Goal: Complete application form: Complete application form

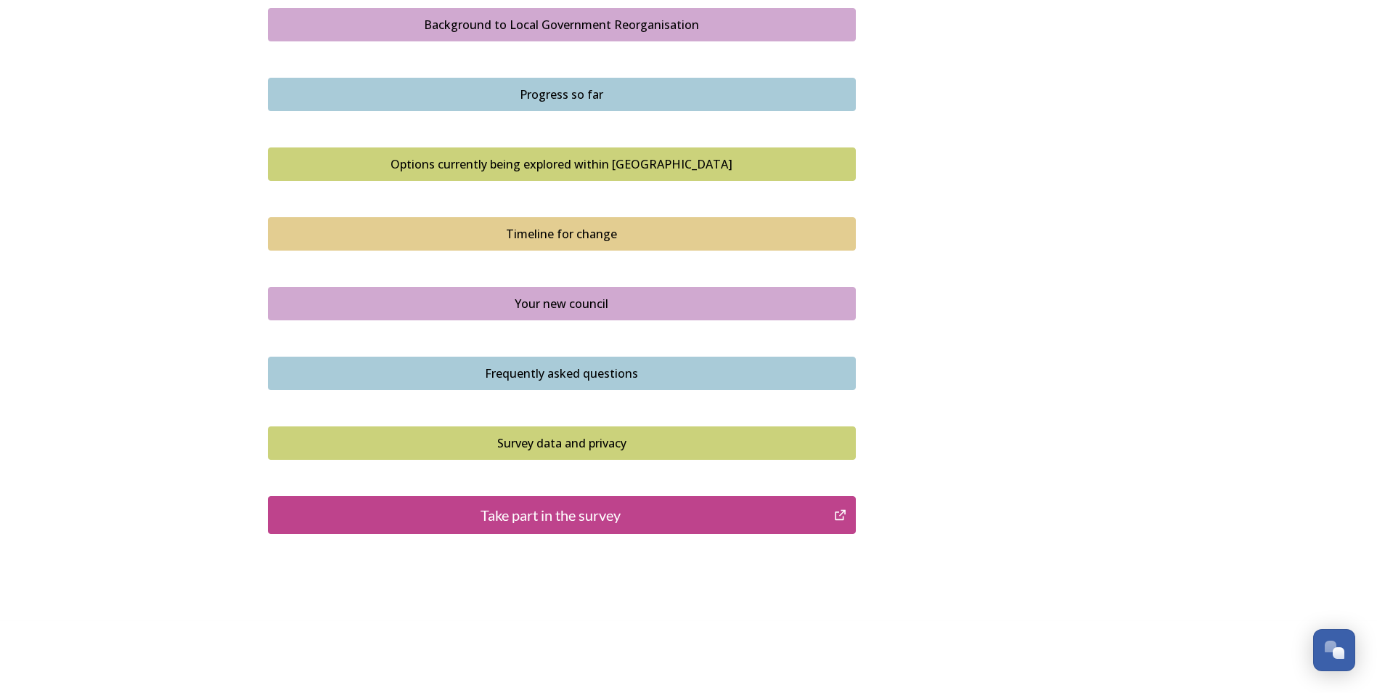
scroll to position [870, 0]
click at [541, 91] on div "Progress so far" at bounding box center [562, 93] width 572 height 17
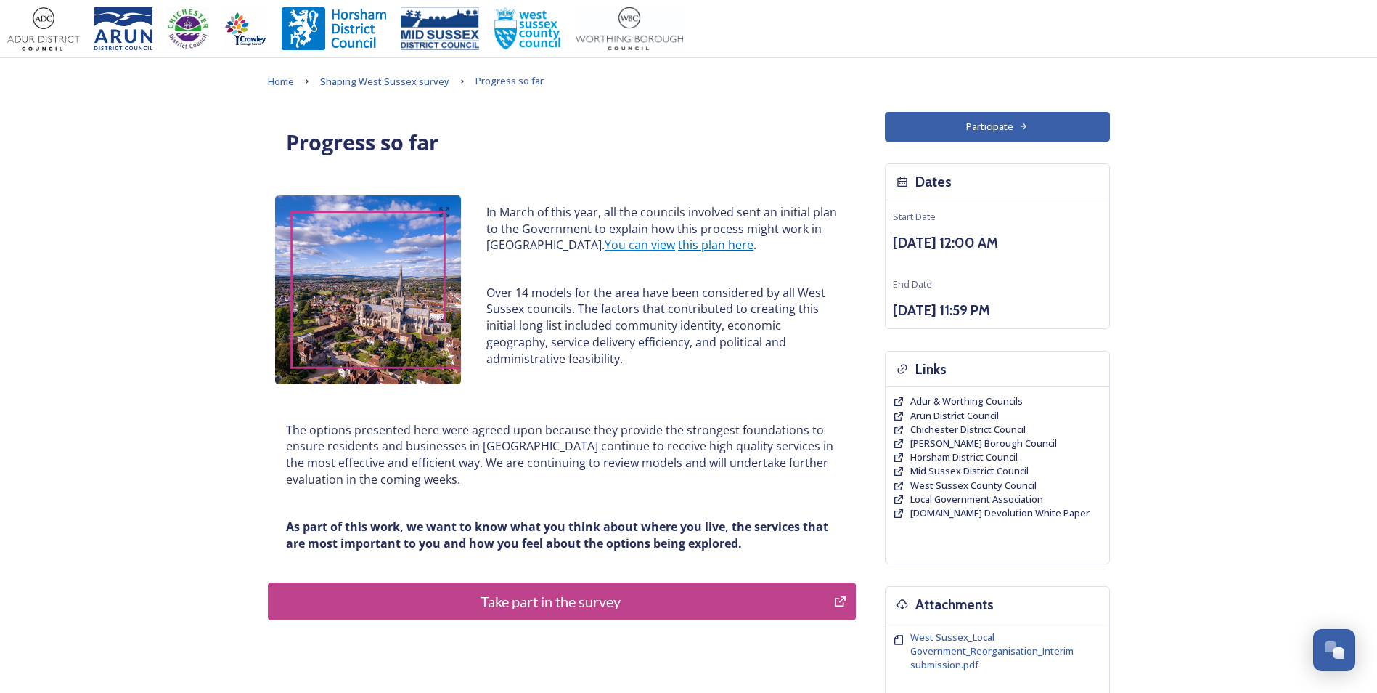
click at [678, 245] on link "this plan here" at bounding box center [715, 245] width 75 height 16
click at [946, 396] on span "Adur & Worthing Councils" at bounding box center [966, 400] width 113 height 13
click at [402, 79] on span "Shaping West Sussex survey" at bounding box center [384, 81] width 129 height 13
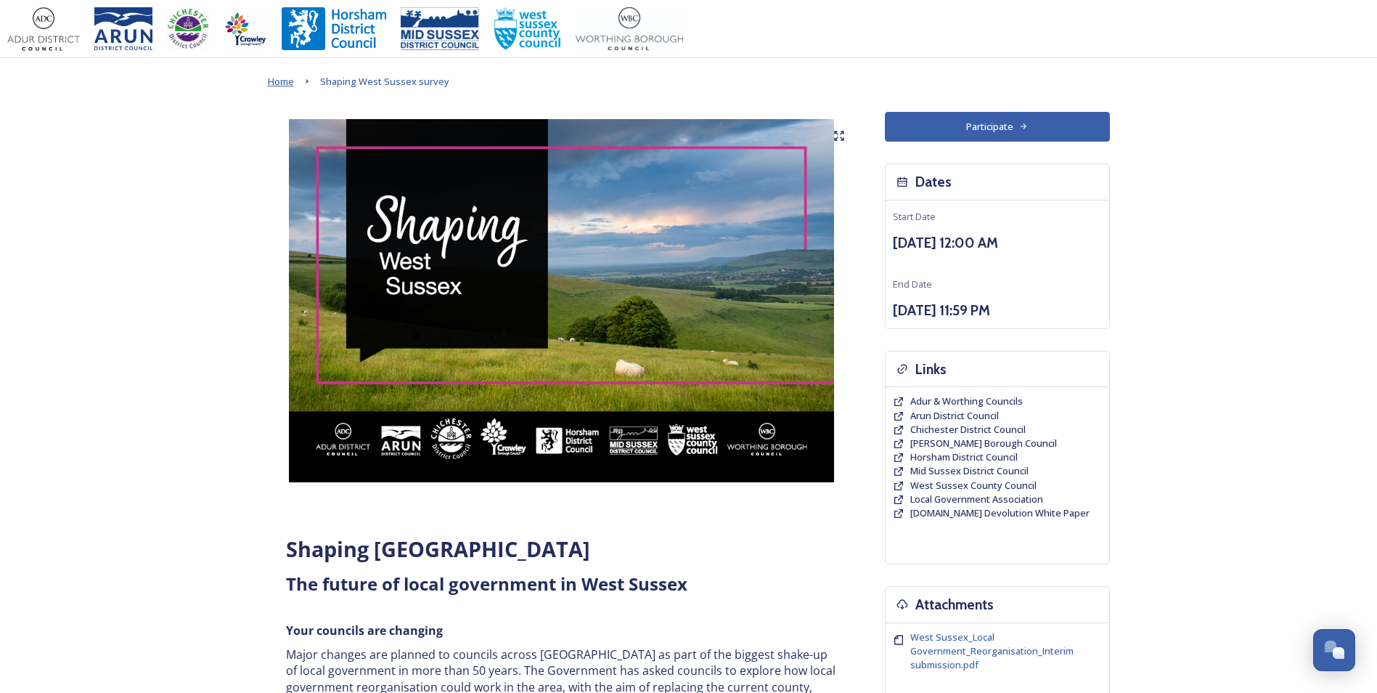
click at [284, 82] on span "Home" at bounding box center [281, 81] width 26 height 13
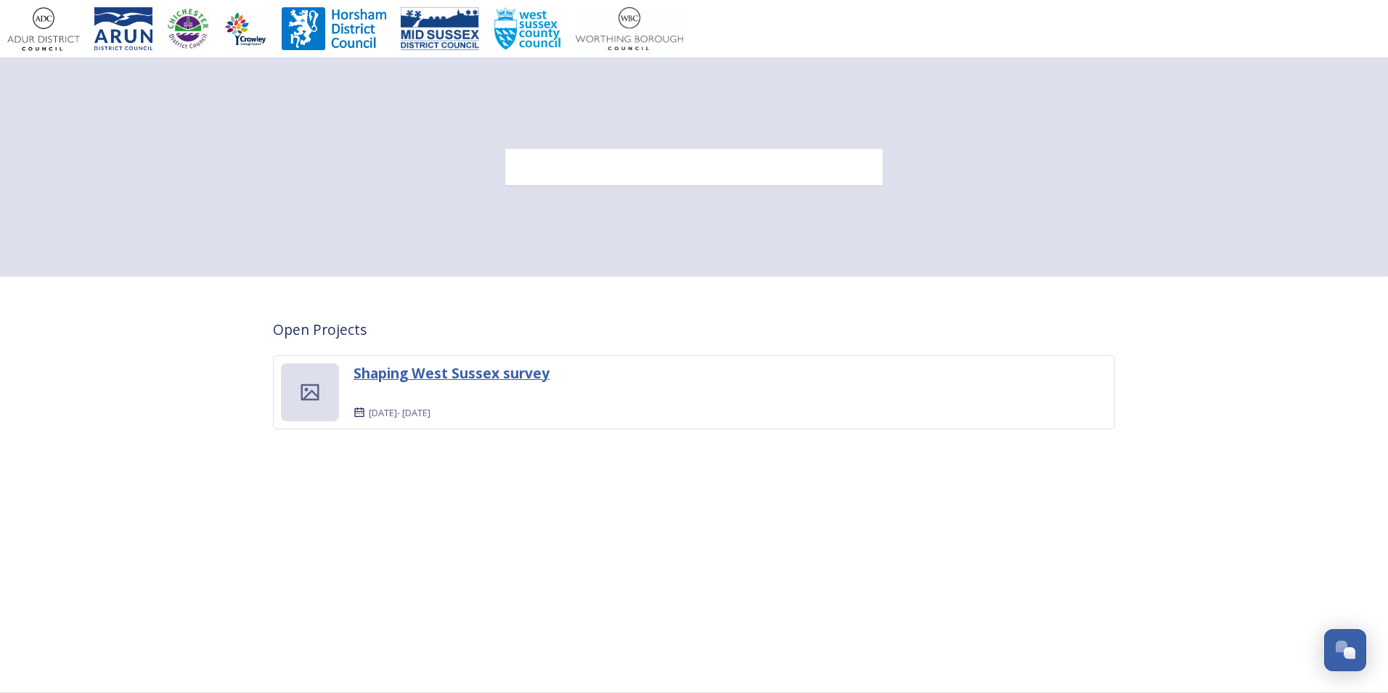
click at [517, 373] on strong "Shaping West Sussex survey" at bounding box center [452, 373] width 196 height 20
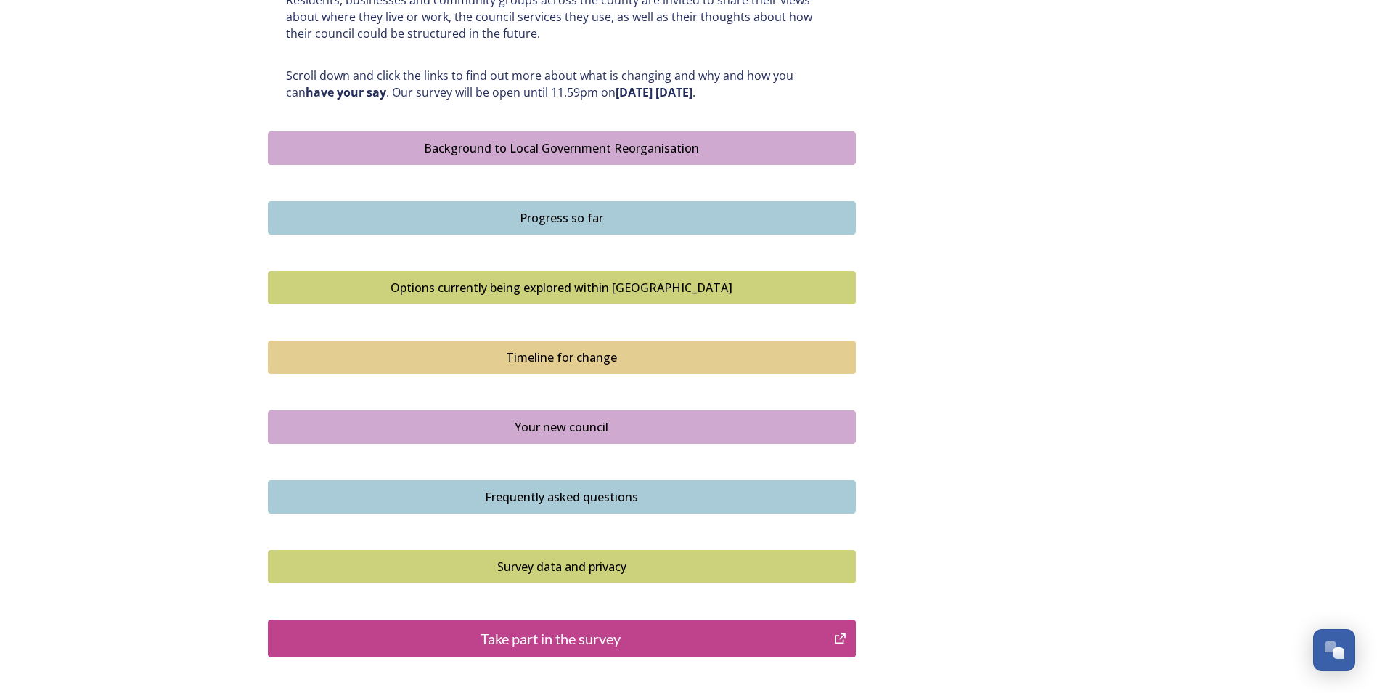
scroll to position [870, 0]
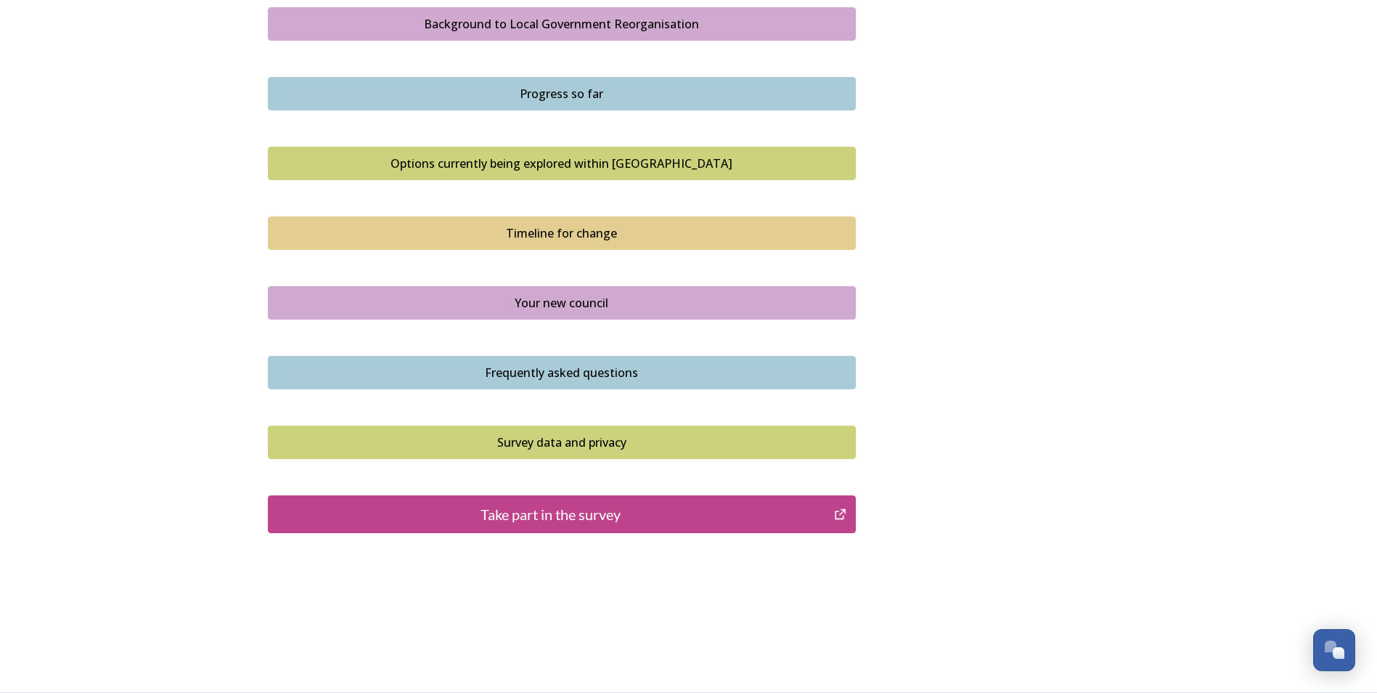
click at [537, 296] on div "Your new council" at bounding box center [562, 302] width 572 height 17
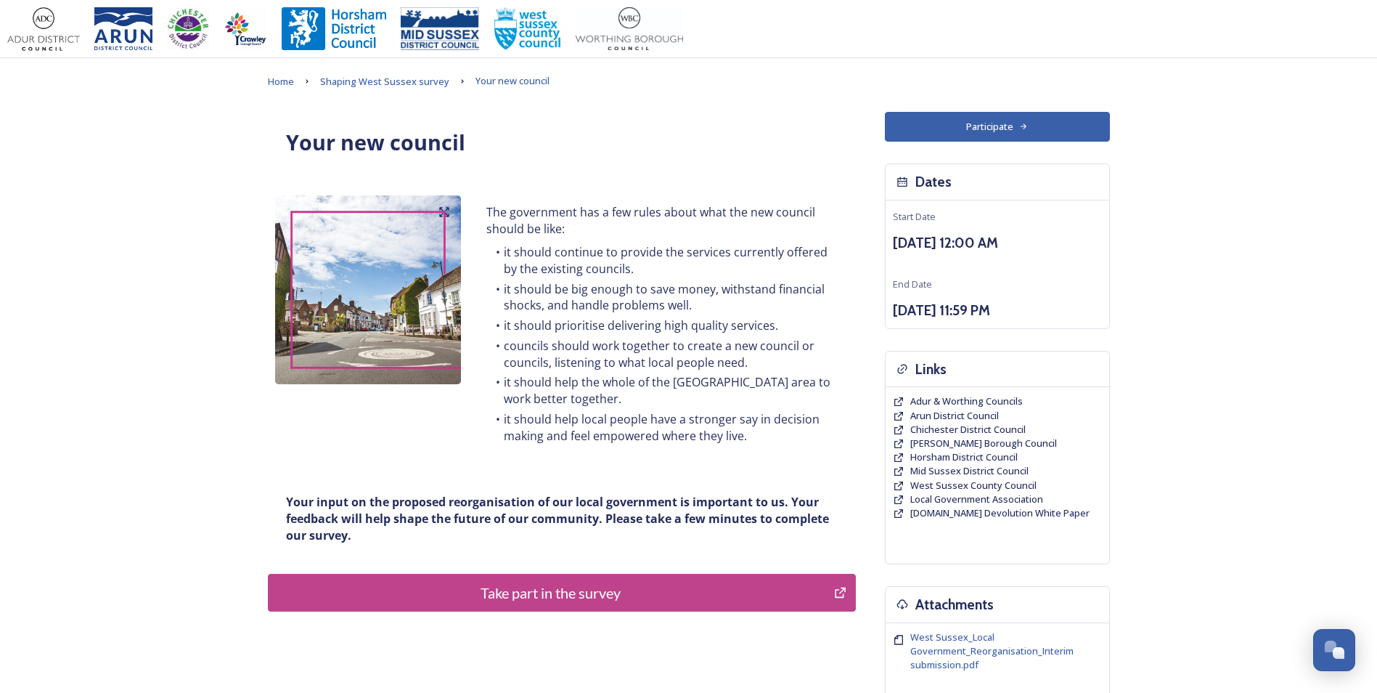
click at [641, 587] on div "Take part in the survey" at bounding box center [551, 592] width 551 height 22
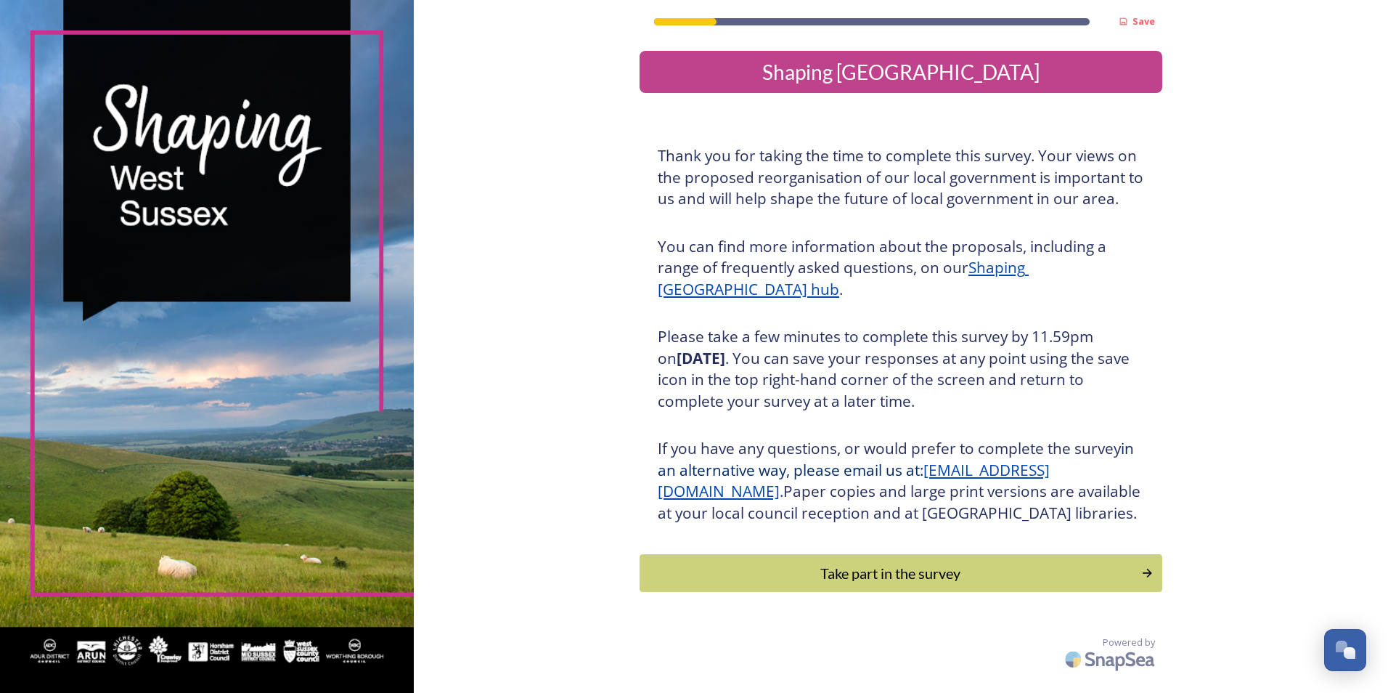
scroll to position [5, 0]
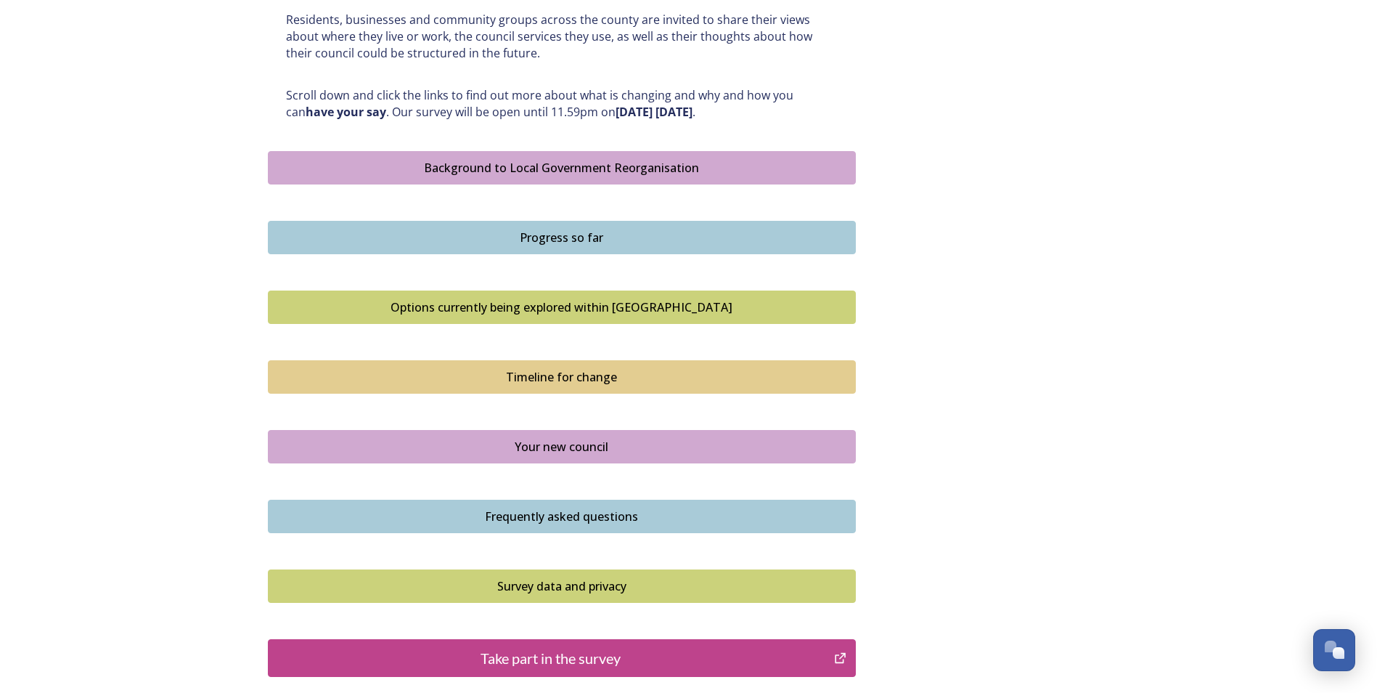
scroll to position [870, 0]
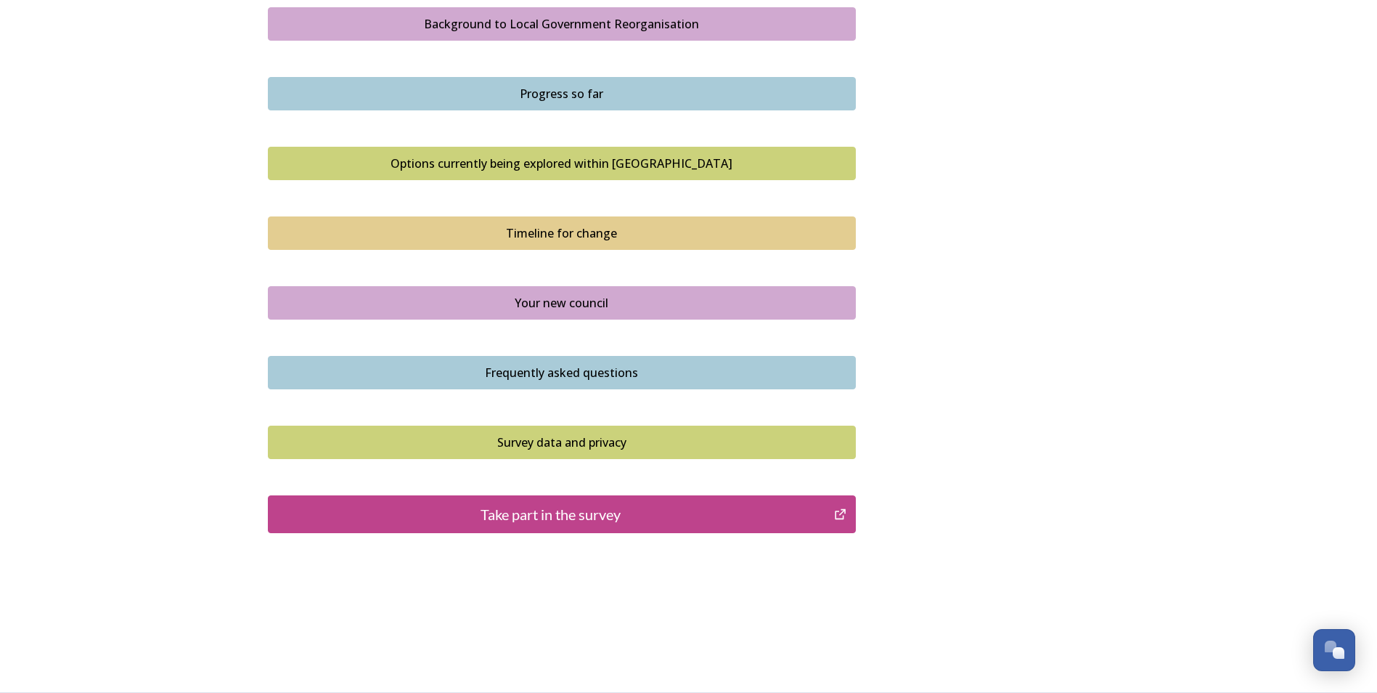
click at [518, 517] on div "Take part in the survey" at bounding box center [551, 514] width 551 height 22
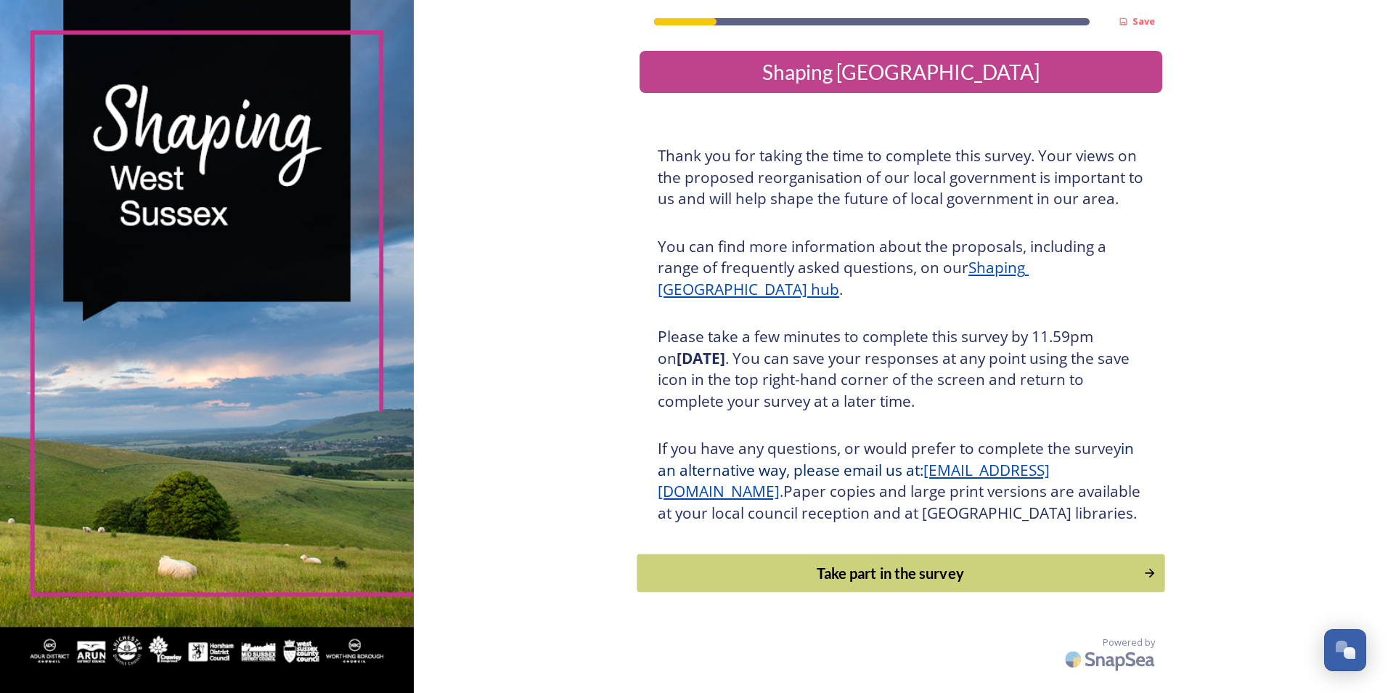
click at [923, 584] on div "Take part in the survey" at bounding box center [890, 573] width 491 height 22
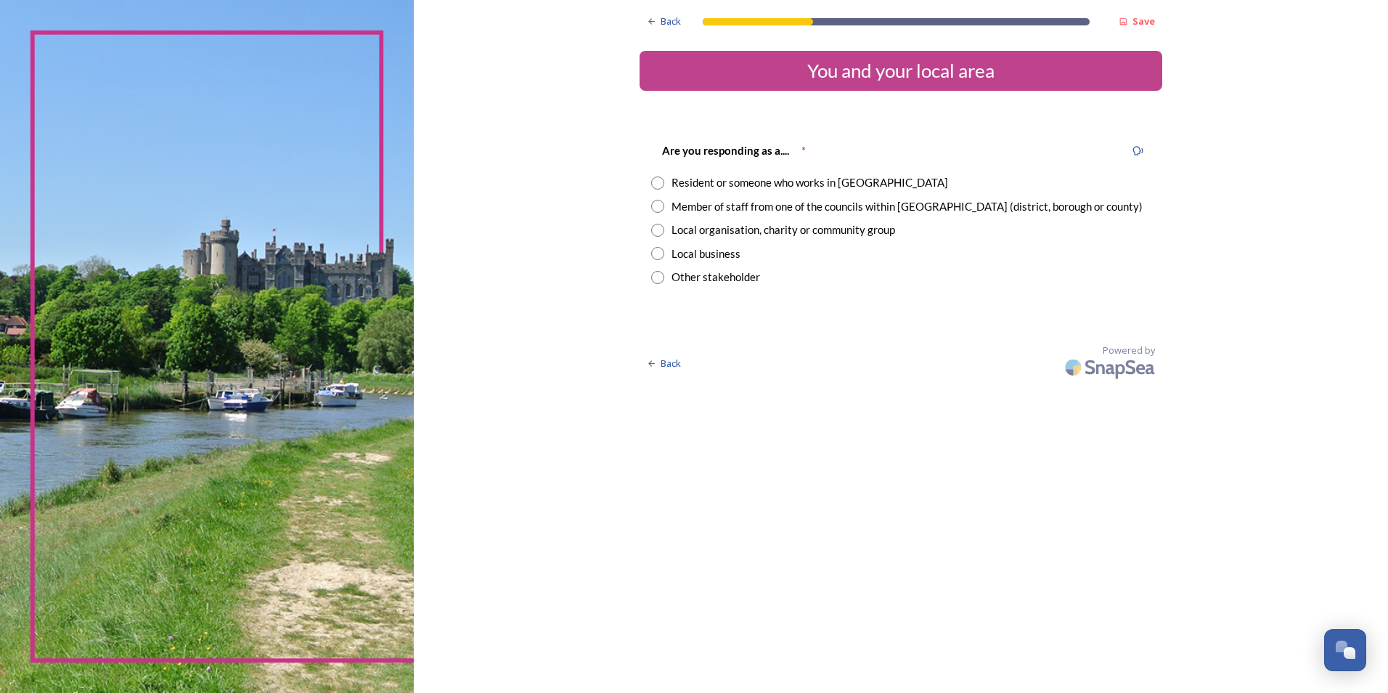
click at [666, 206] on div "Member of staff from one of the councils within West Sussex (district, borough …" at bounding box center [900, 206] width 499 height 17
radio input "true"
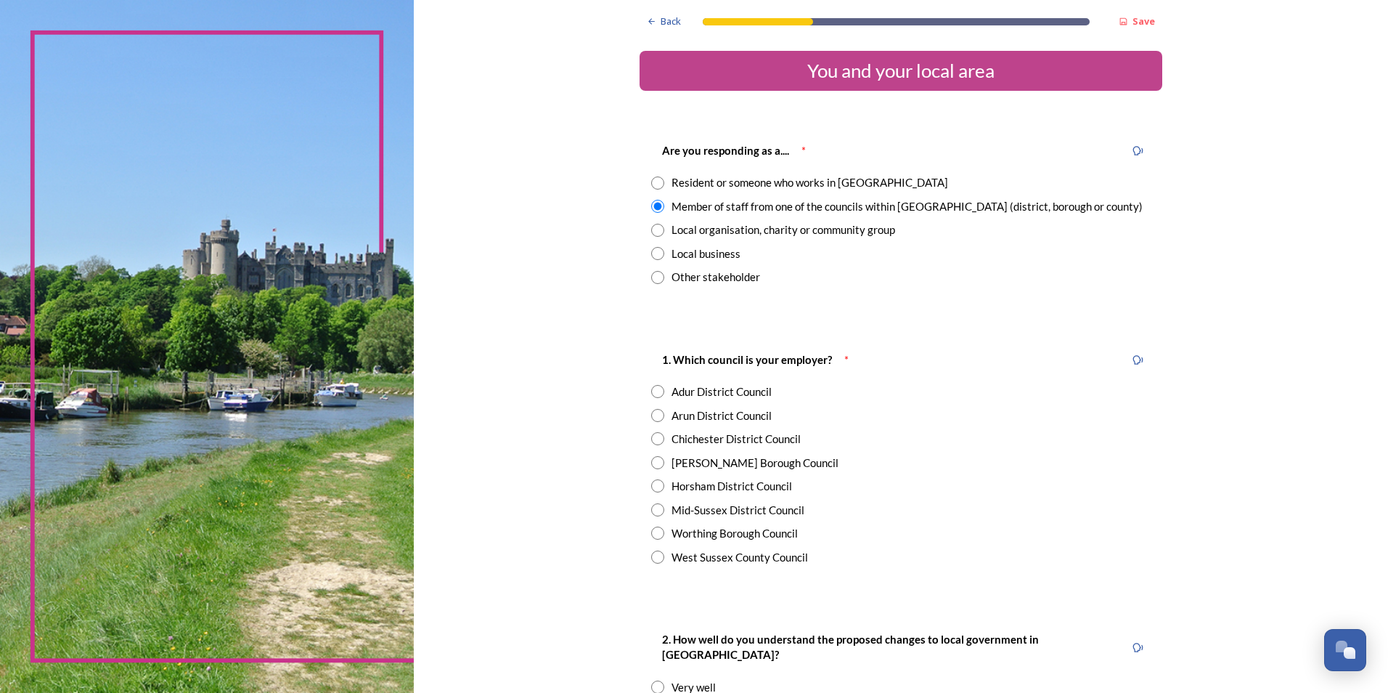
click at [655, 507] on input "radio" at bounding box center [657, 509] width 13 height 13
radio input "true"
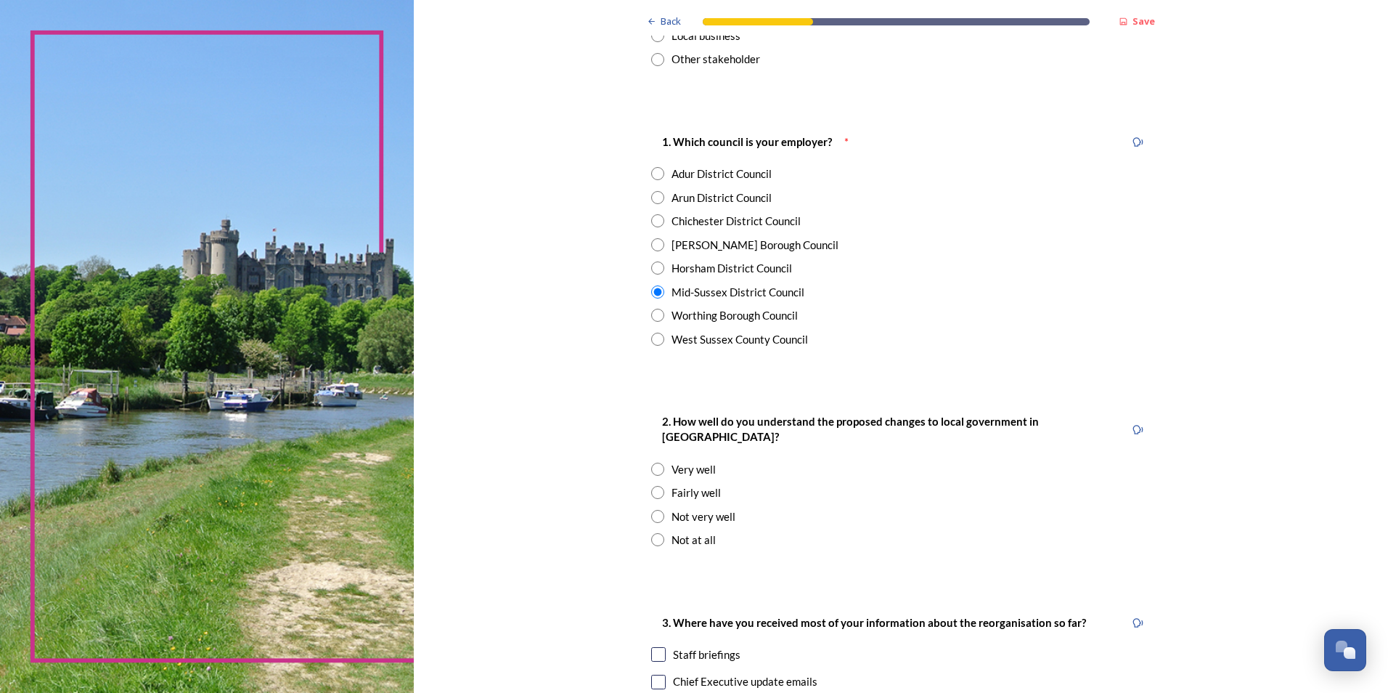
scroll to position [290, 0]
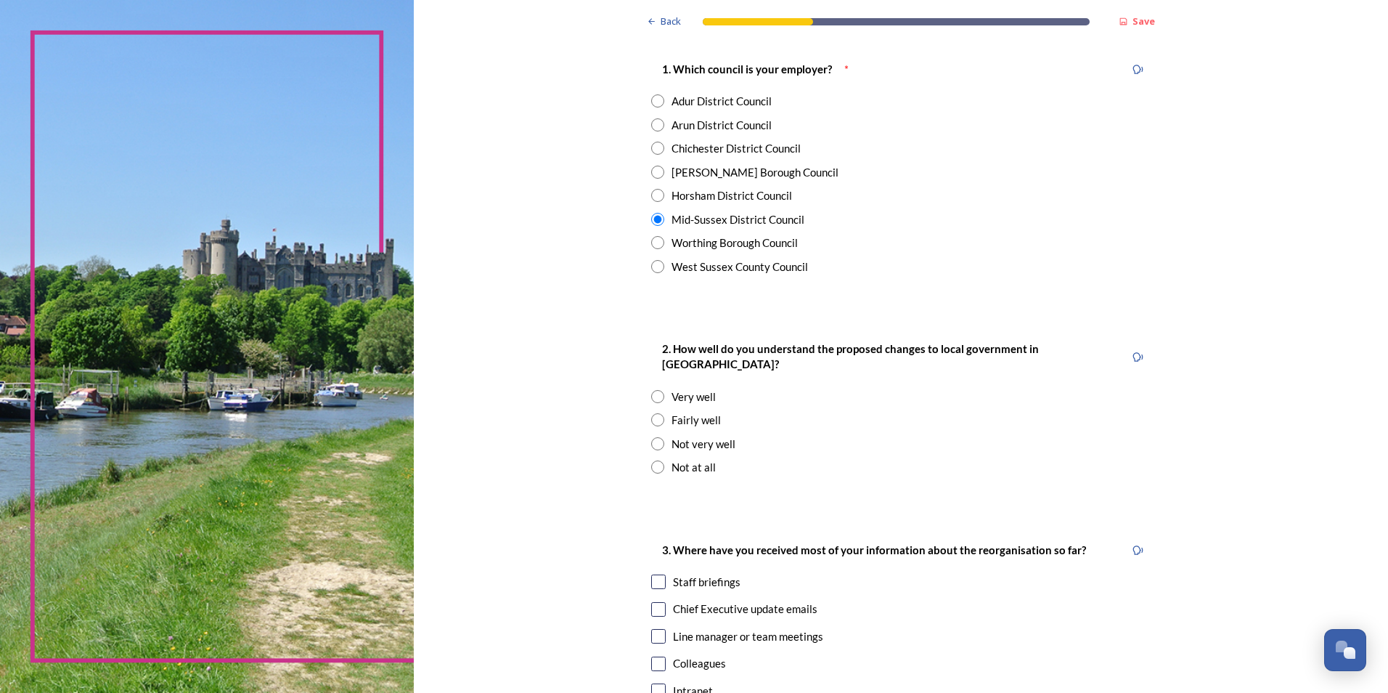
click at [658, 413] on input "radio" at bounding box center [657, 419] width 13 height 13
radio input "true"
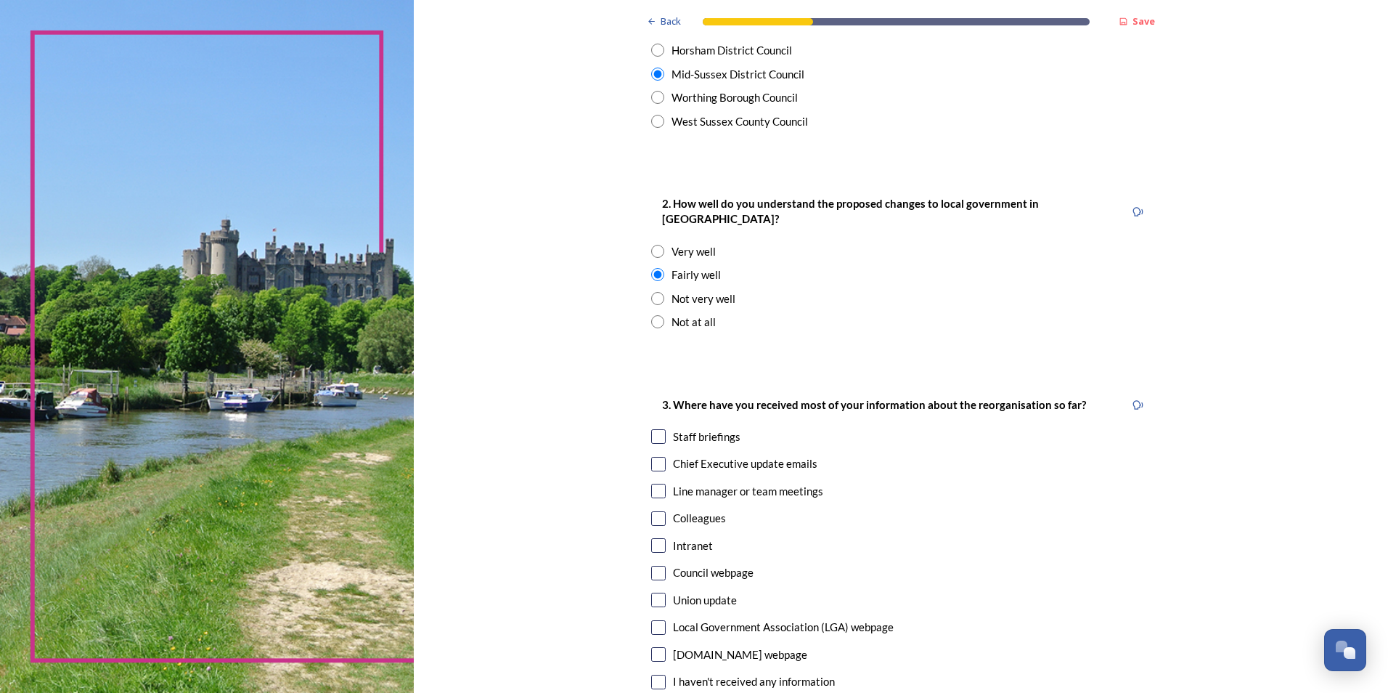
scroll to position [508, 0]
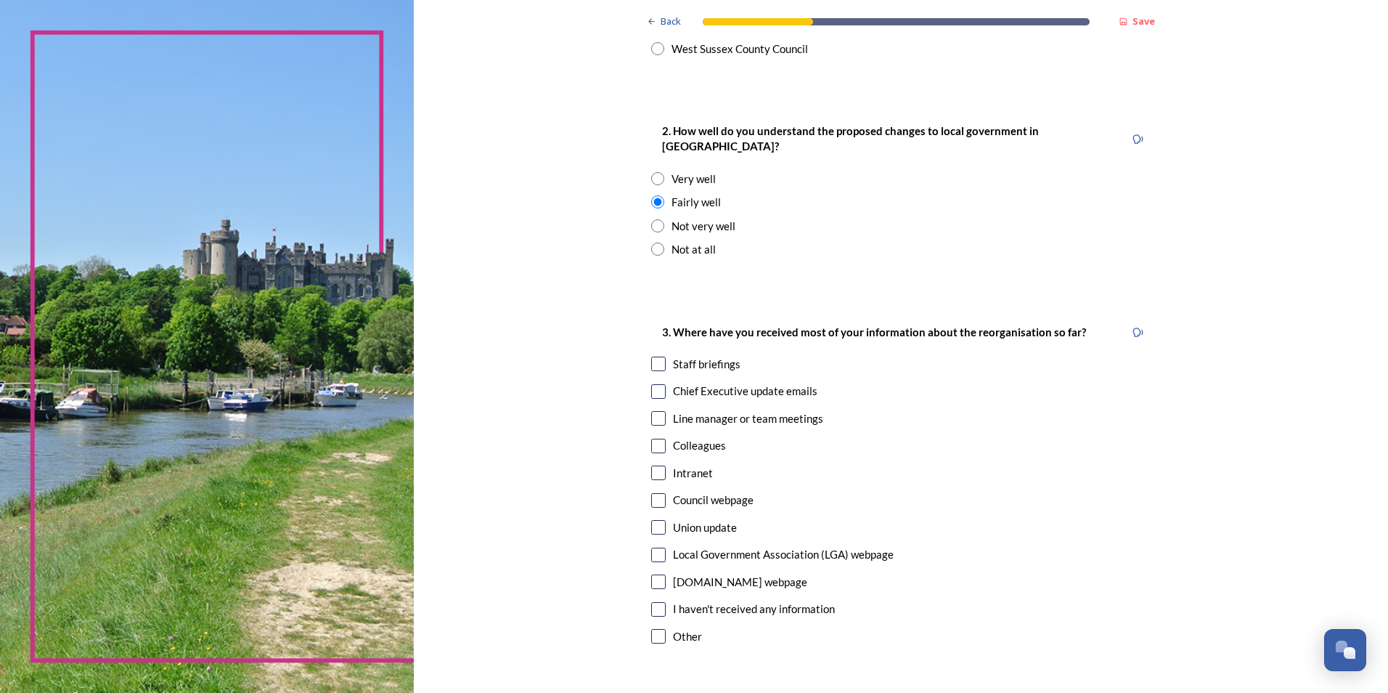
drag, startPoint x: 656, startPoint y: 351, endPoint x: 773, endPoint y: 396, distance: 125.2
click at [656, 356] on input "checkbox" at bounding box center [658, 363] width 15 height 15
checkbox input "true"
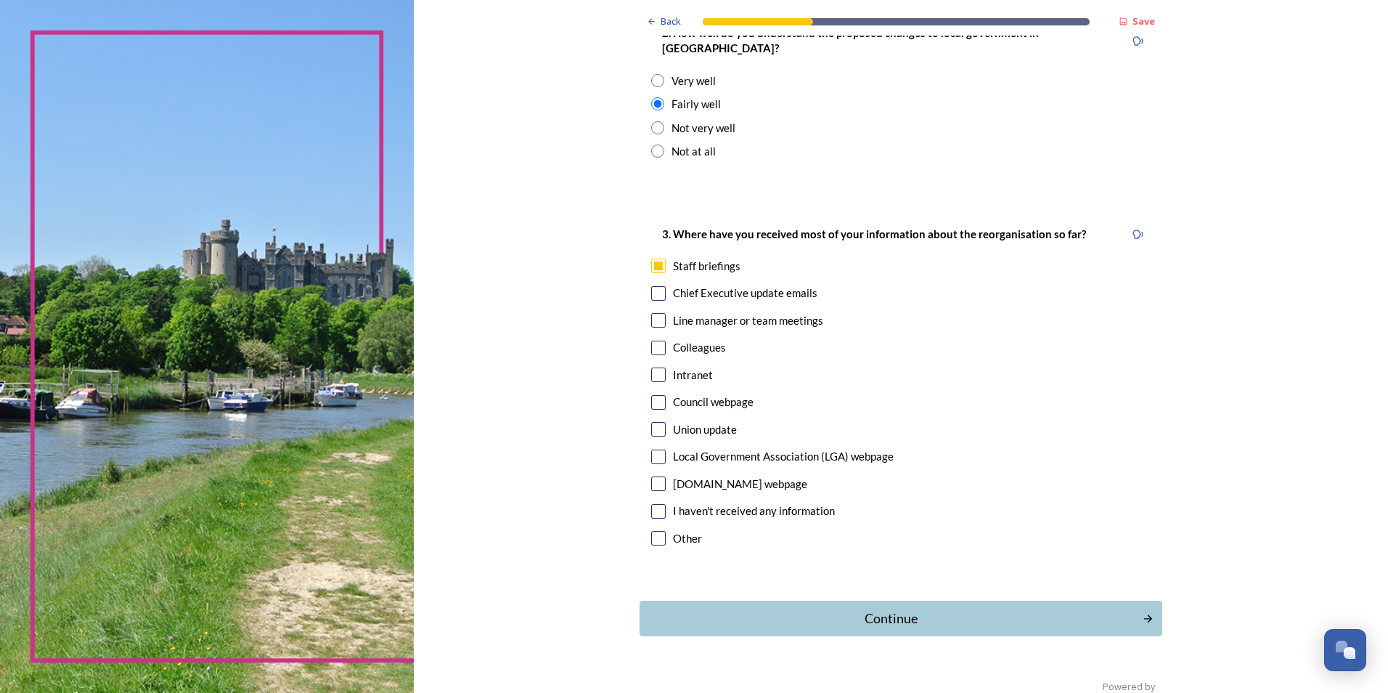
scroll to position [618, 0]
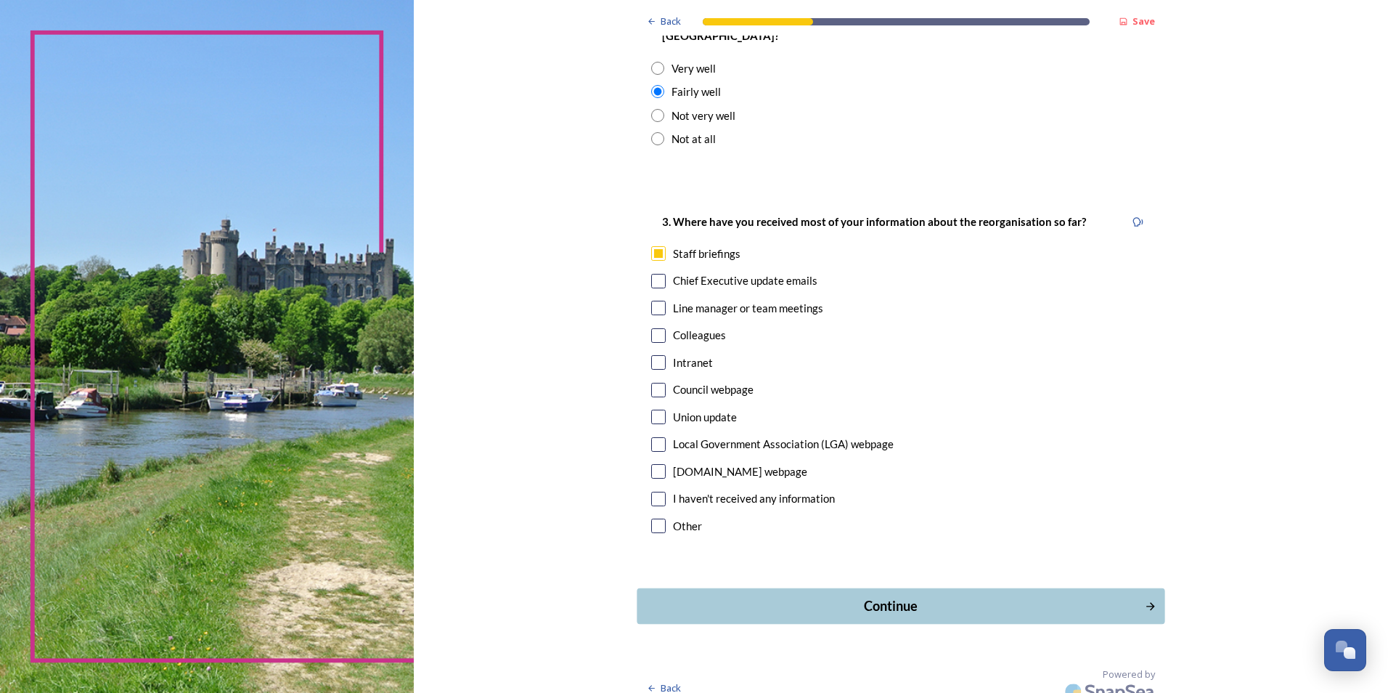
click at [894, 596] on div "Continue" at bounding box center [890, 606] width 491 height 20
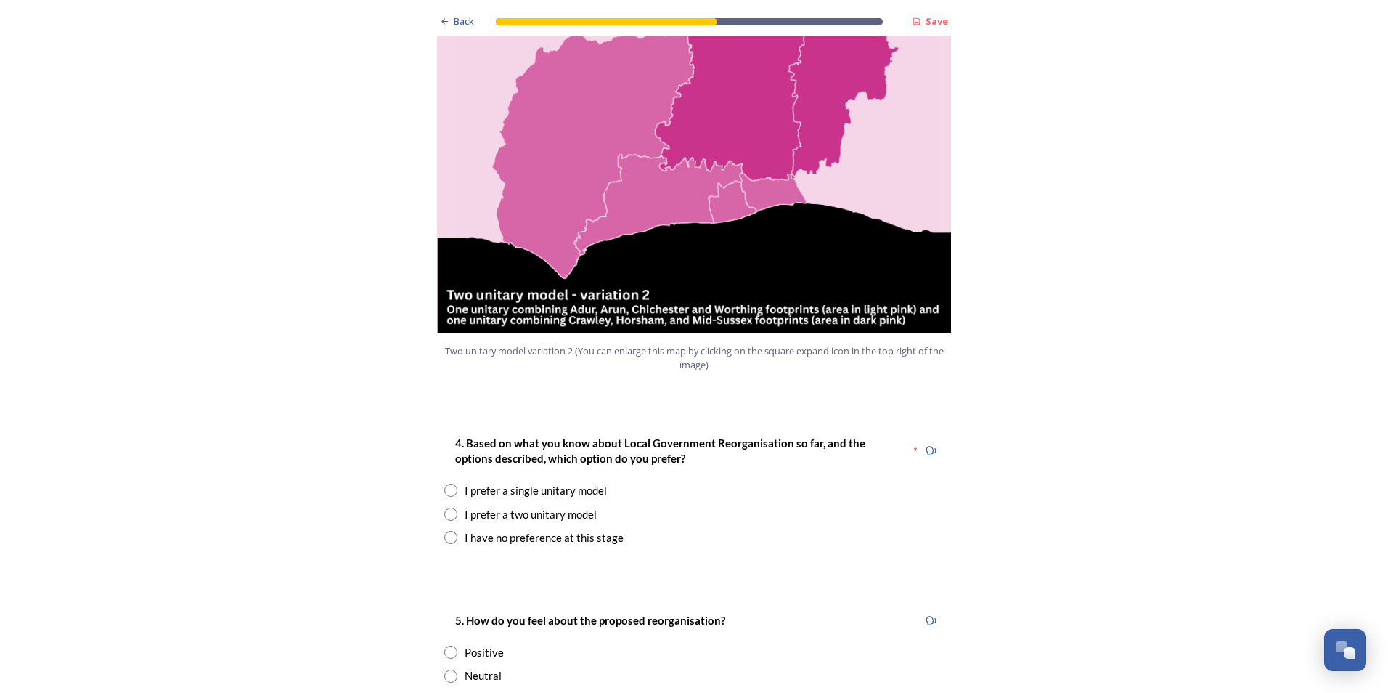
scroll to position [1670, 0]
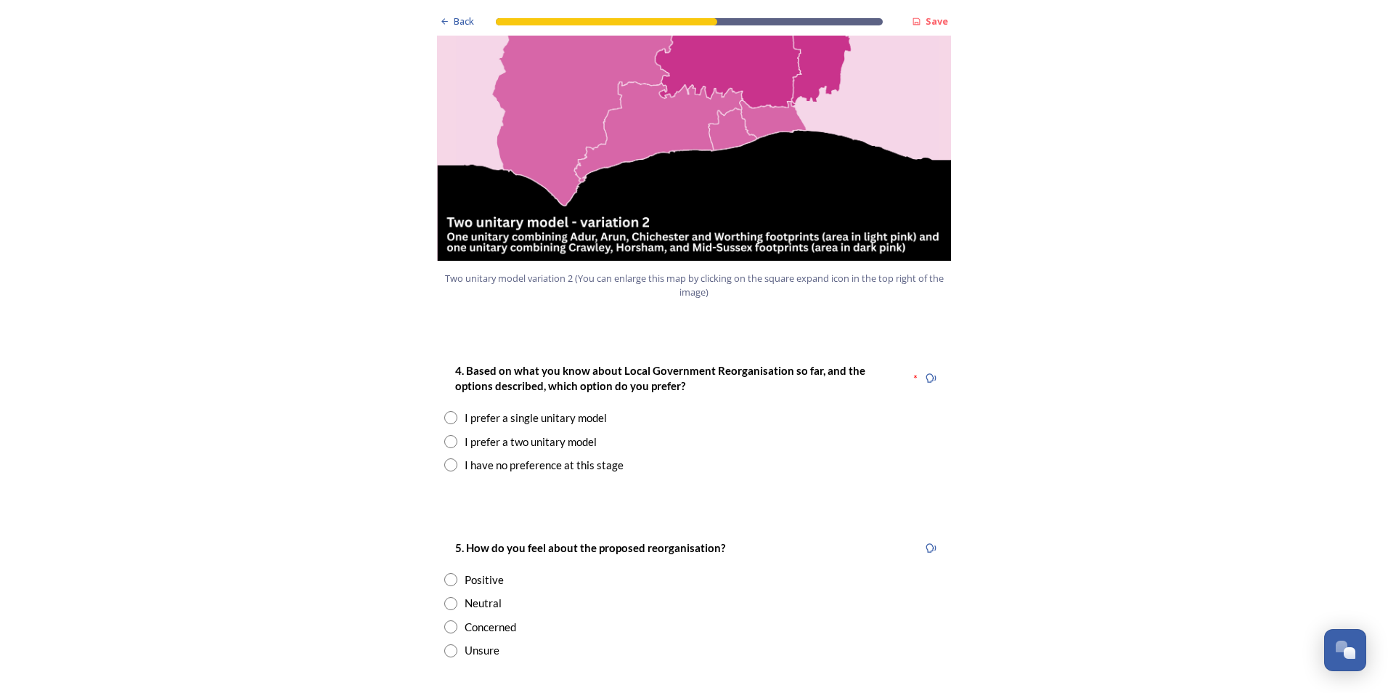
drag, startPoint x: 450, startPoint y: 421, endPoint x: 532, endPoint y: 438, distance: 83.9
click at [451, 458] on input "radio" at bounding box center [450, 464] width 13 height 13
radio input "true"
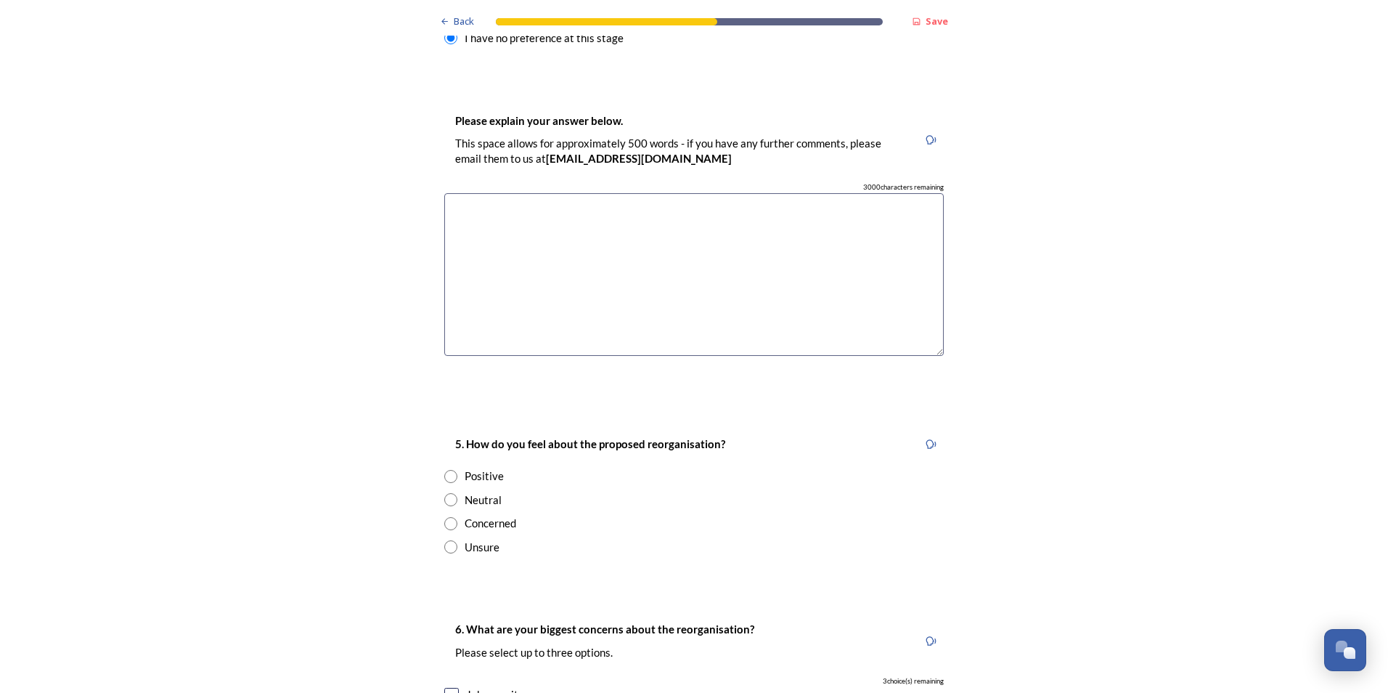
scroll to position [2105, 0]
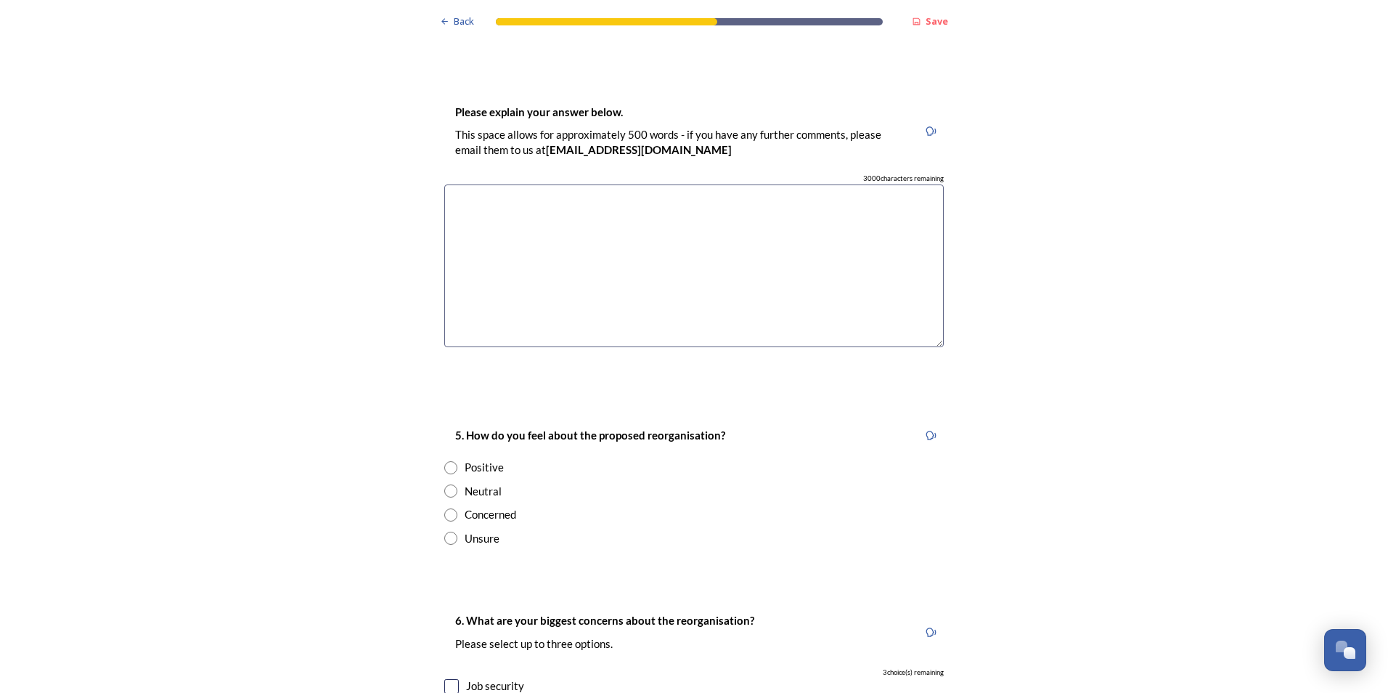
drag, startPoint x: 443, startPoint y: 495, endPoint x: 530, endPoint y: 497, distance: 87.1
click at [445, 531] on input "radio" at bounding box center [450, 537] width 13 height 13
radio input "true"
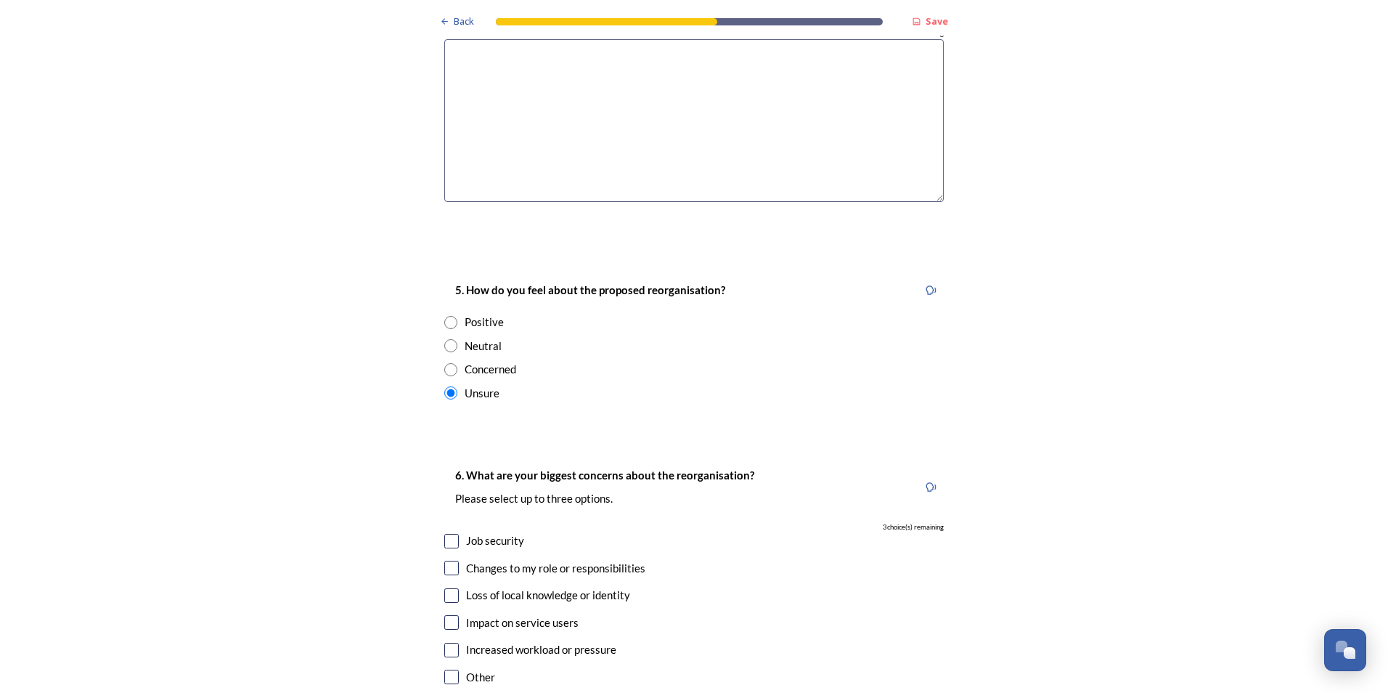
scroll to position [2323, 0]
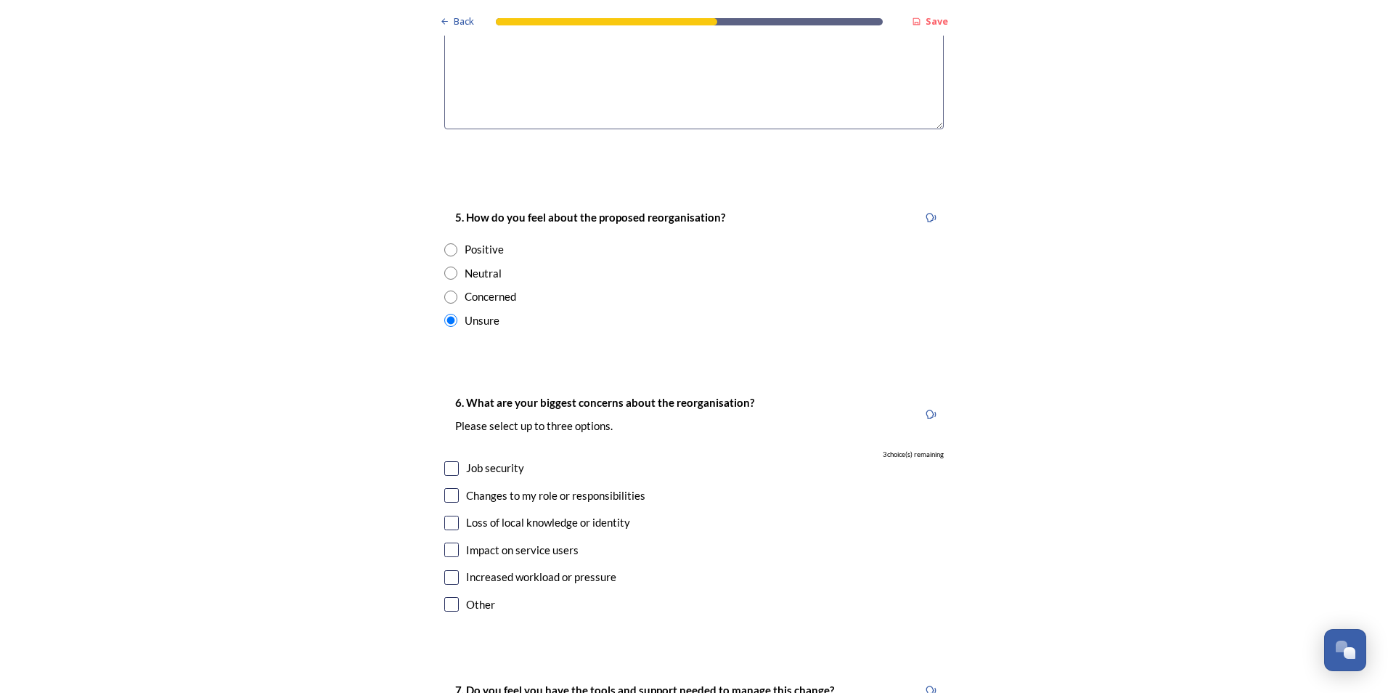
click at [449, 461] on input "checkbox" at bounding box center [451, 468] width 15 height 15
checkbox input "true"
click at [448, 488] on input "checkbox" at bounding box center [451, 495] width 15 height 15
checkbox input "true"
click at [449, 570] on input "checkbox" at bounding box center [451, 577] width 15 height 15
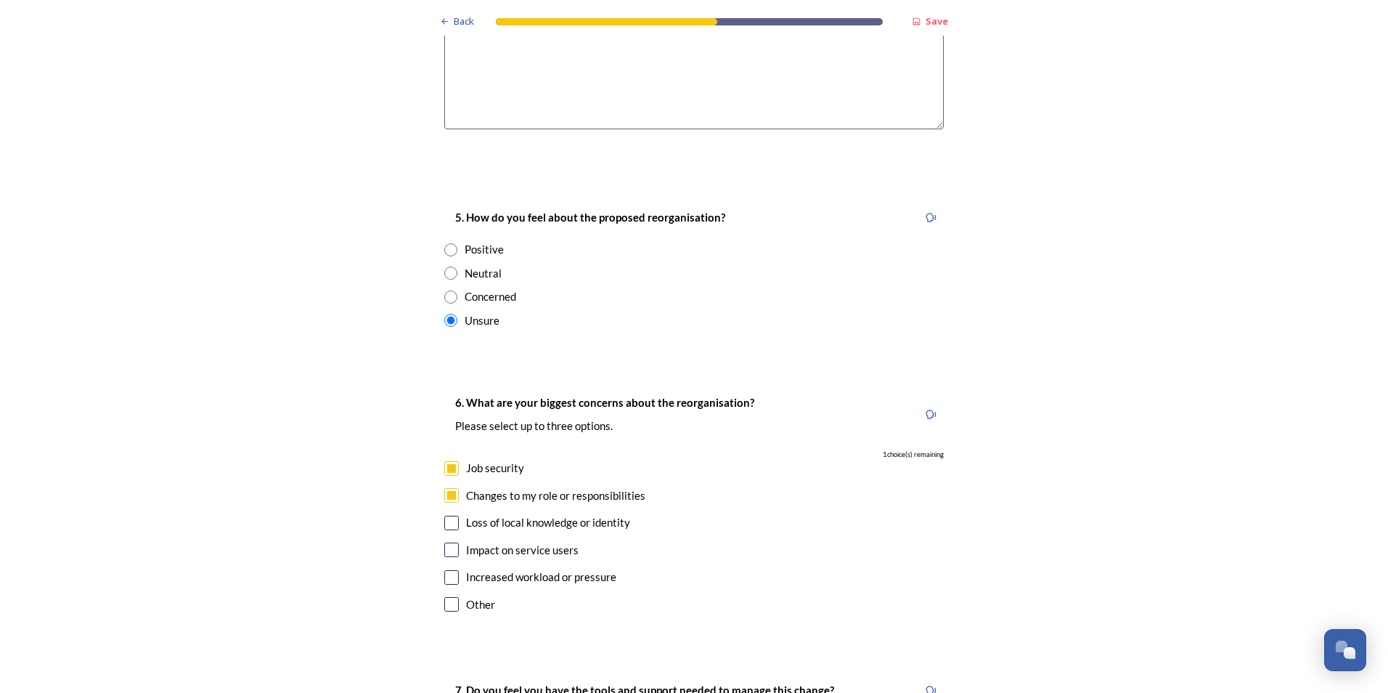
checkbox input "true"
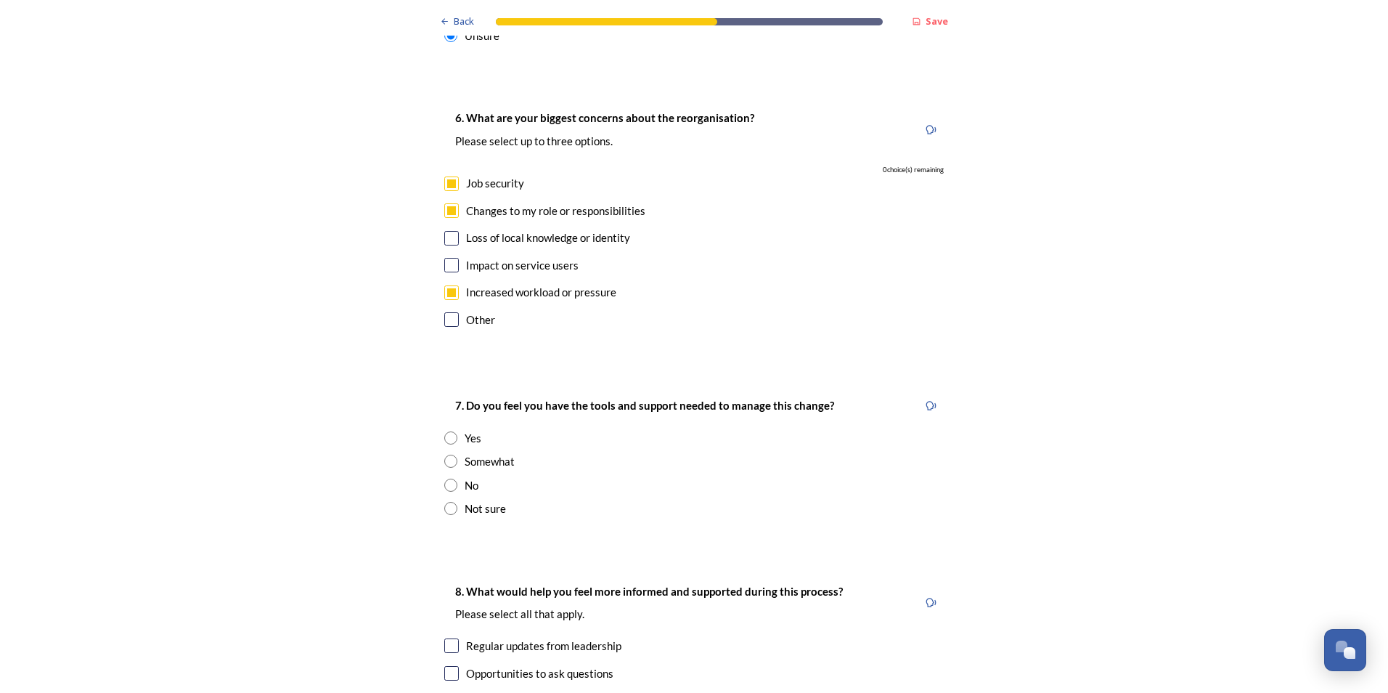
scroll to position [2613, 0]
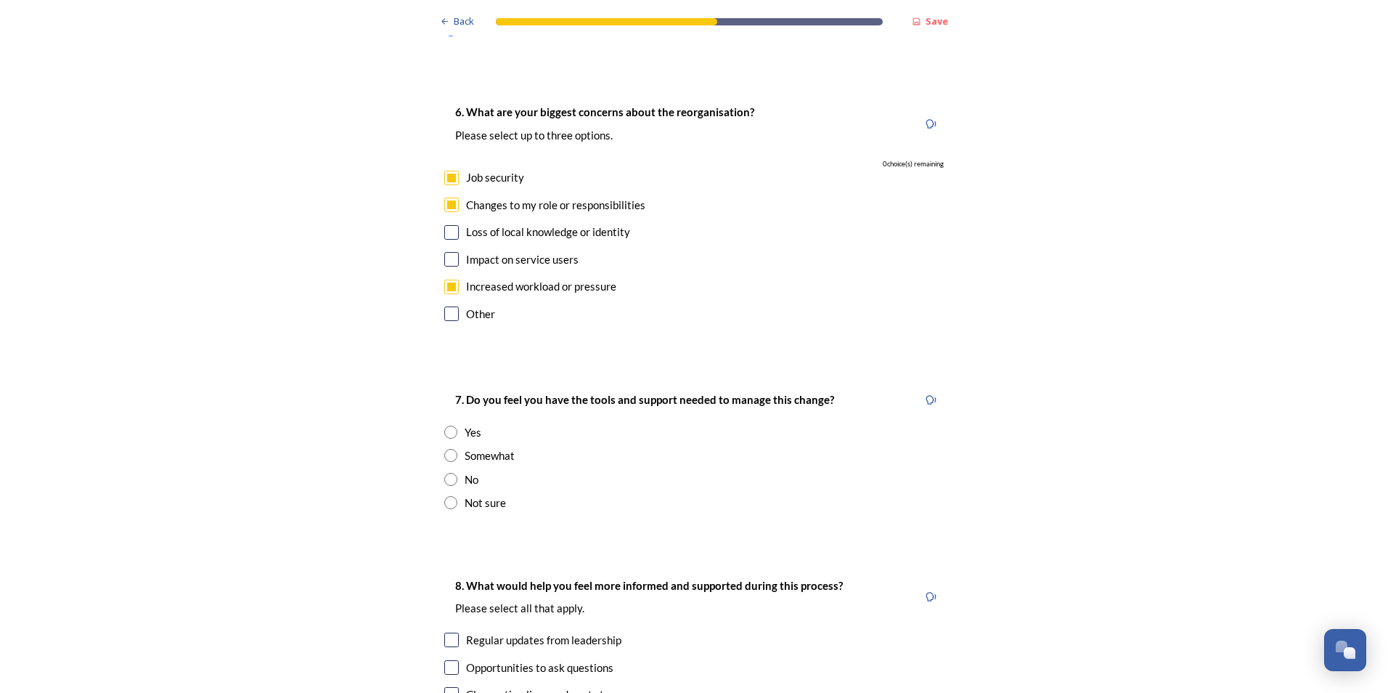
click at [449, 496] on input "radio" at bounding box center [450, 502] width 13 height 13
radio input "true"
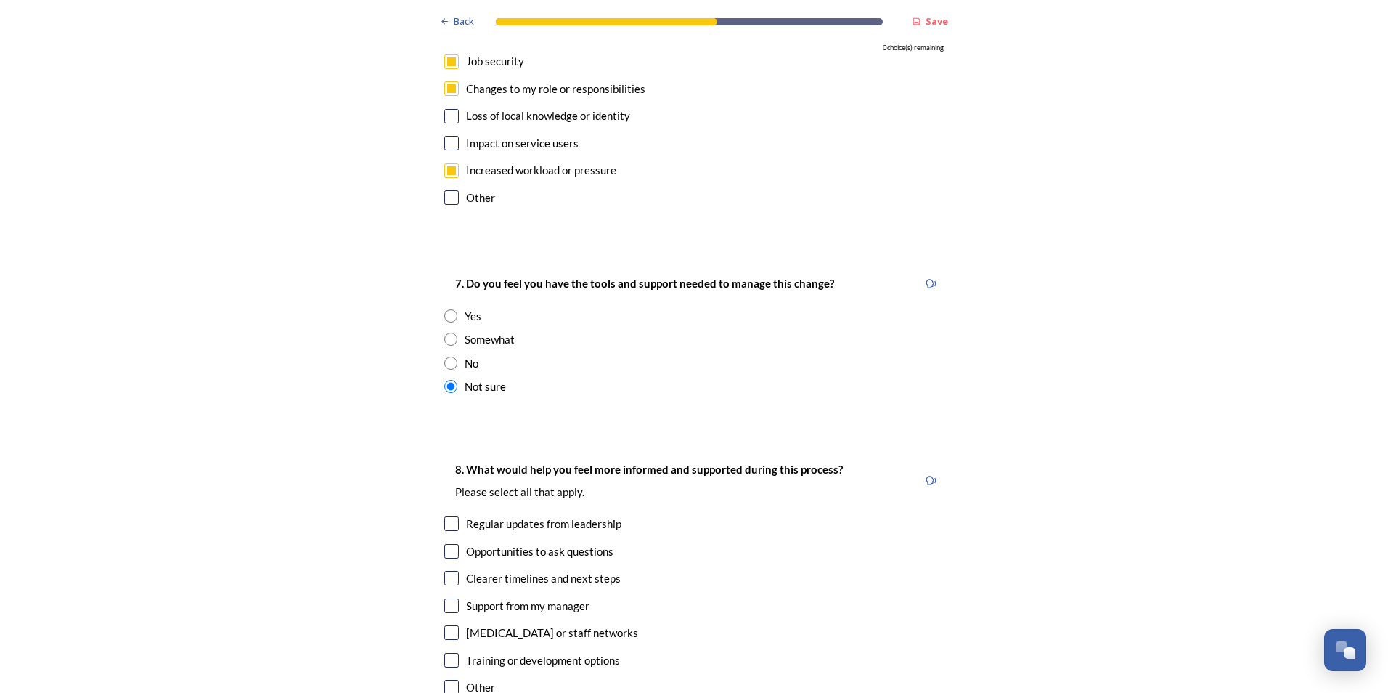
scroll to position [2759, 0]
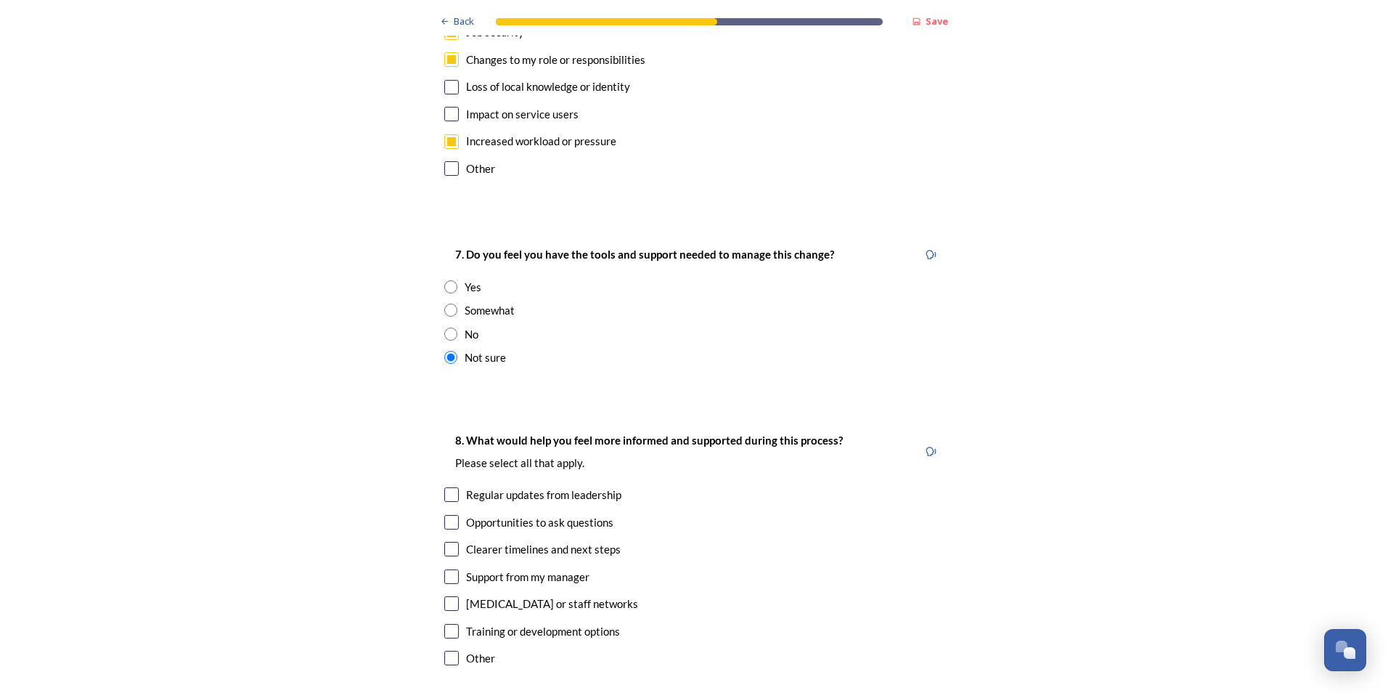
click at [448, 487] on input "checkbox" at bounding box center [451, 494] width 15 height 15
checkbox input "true"
drag, startPoint x: 452, startPoint y: 478, endPoint x: 452, endPoint y: 489, distance: 10.9
click at [452, 515] on input "checkbox" at bounding box center [451, 522] width 15 height 15
checkbox input "true"
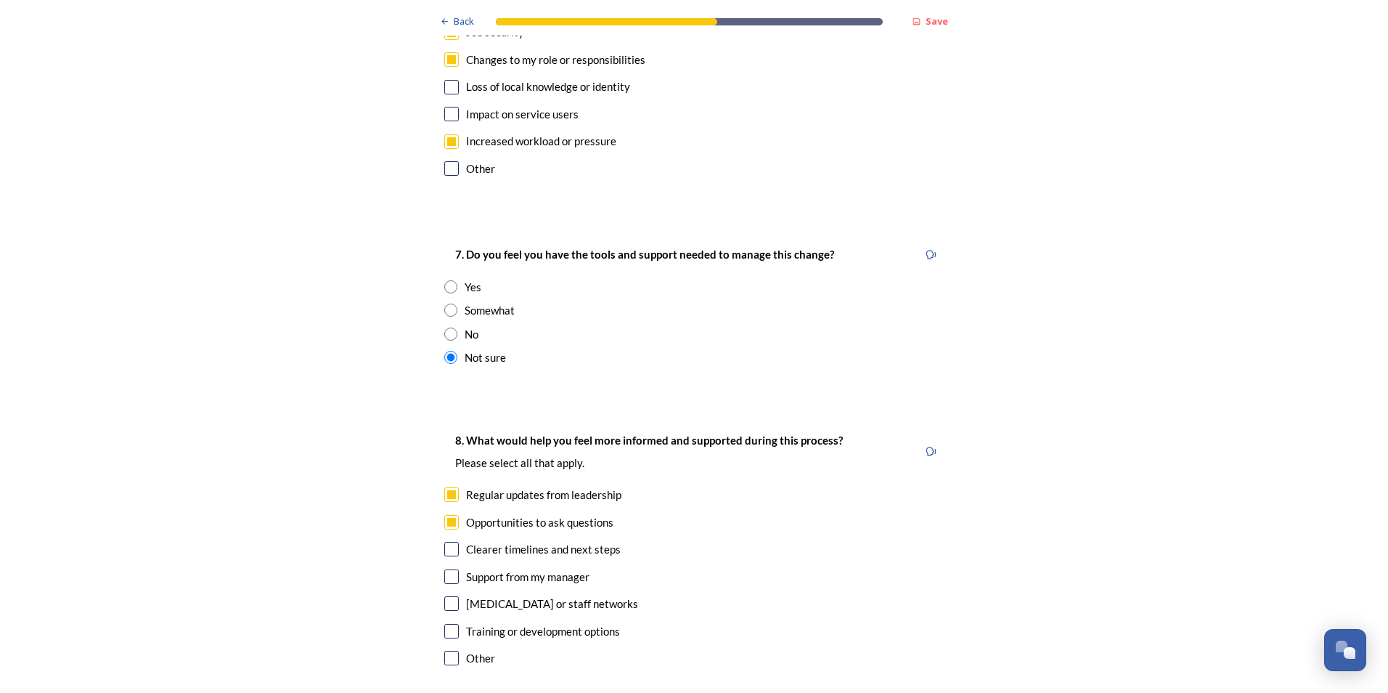
click at [450, 542] on input "checkbox" at bounding box center [451, 549] width 15 height 15
checkbox input "true"
click at [446, 569] on input "checkbox" at bounding box center [451, 576] width 15 height 15
checkbox input "true"
click at [448, 596] on input "checkbox" at bounding box center [451, 603] width 15 height 15
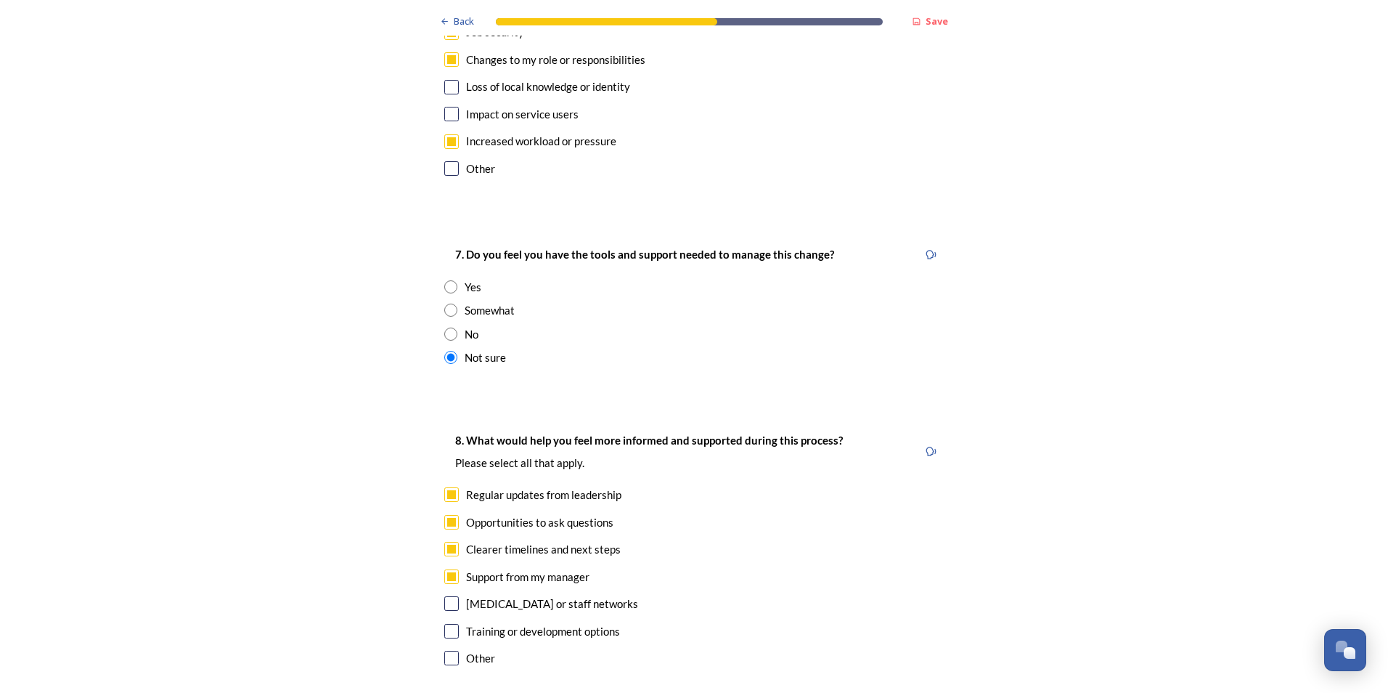
checkbox input "true"
click at [449, 624] on input "checkbox" at bounding box center [451, 631] width 15 height 15
checkbox input "true"
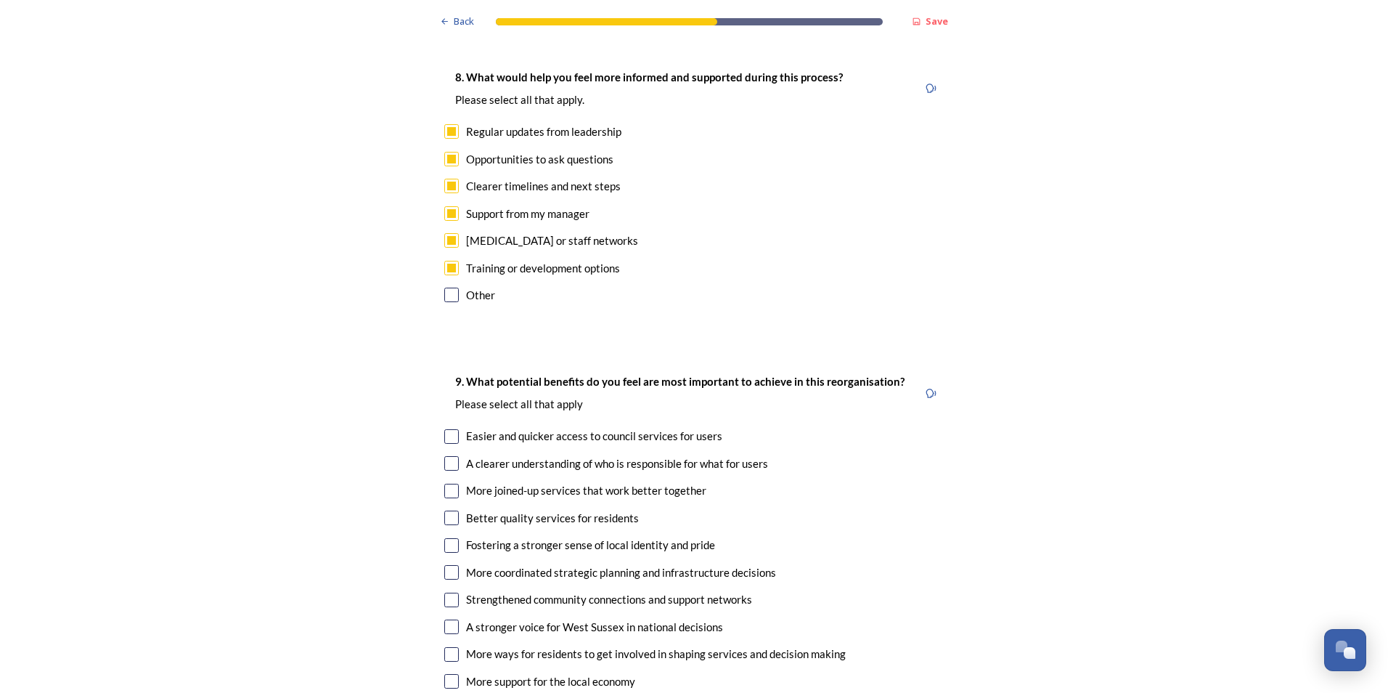
scroll to position [3194, 0]
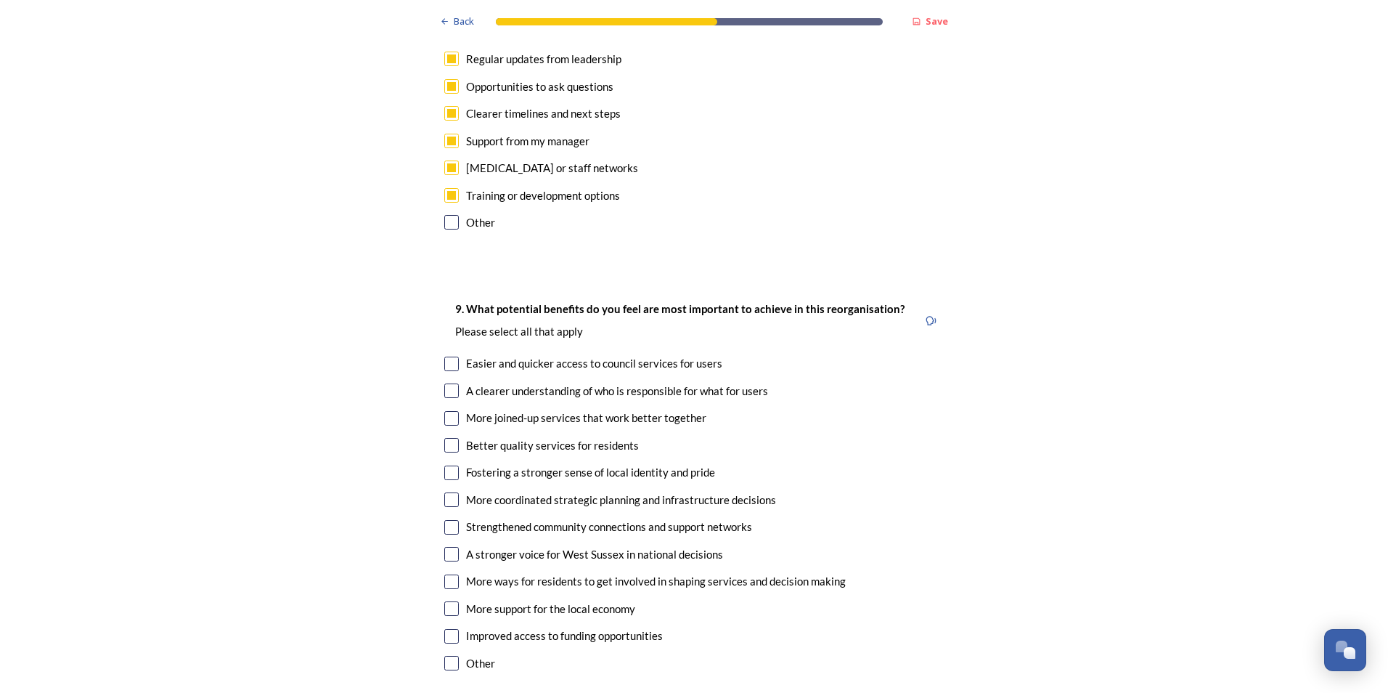
click at [444, 356] on input "checkbox" at bounding box center [451, 363] width 15 height 15
checkbox input "true"
click at [450, 383] on input "checkbox" at bounding box center [451, 390] width 15 height 15
checkbox input "true"
click at [444, 411] on input "checkbox" at bounding box center [451, 418] width 15 height 15
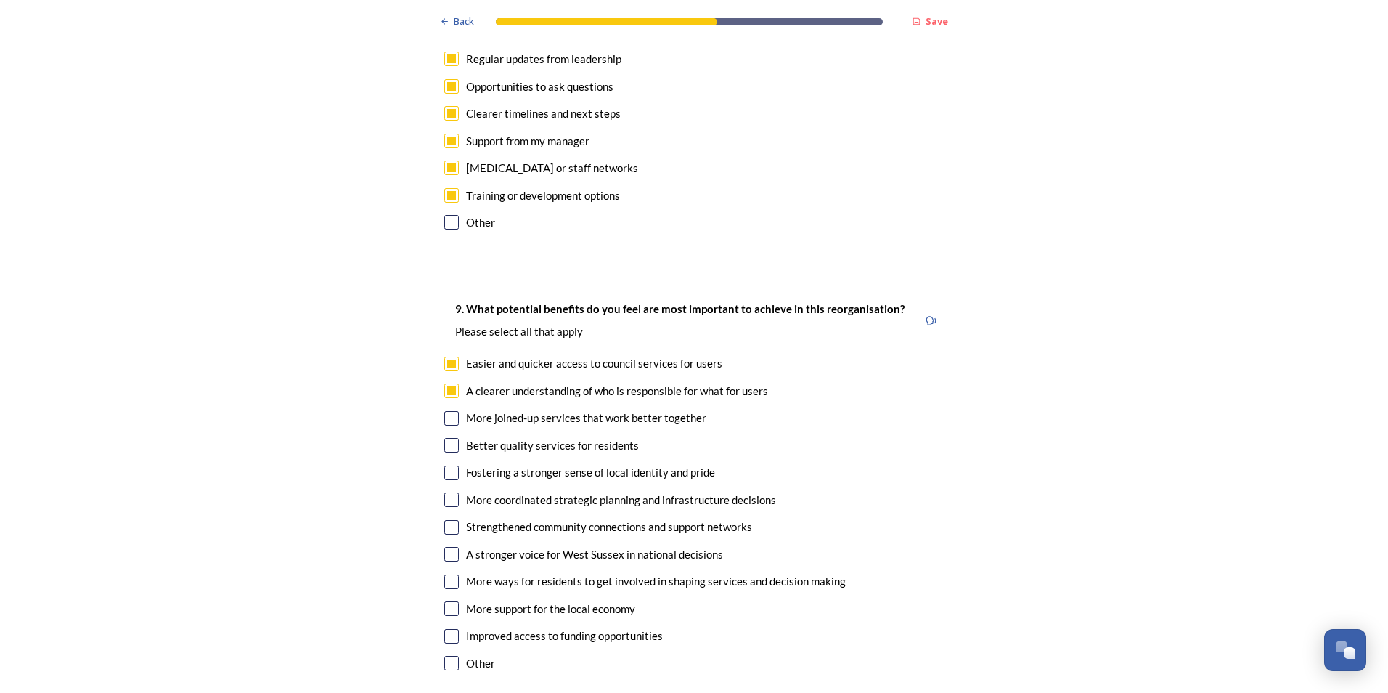
checkbox input "true"
click at [446, 438] on input "checkbox" at bounding box center [451, 445] width 15 height 15
checkbox input "true"
click at [446, 465] on input "checkbox" at bounding box center [451, 472] width 15 height 15
checkbox input "true"
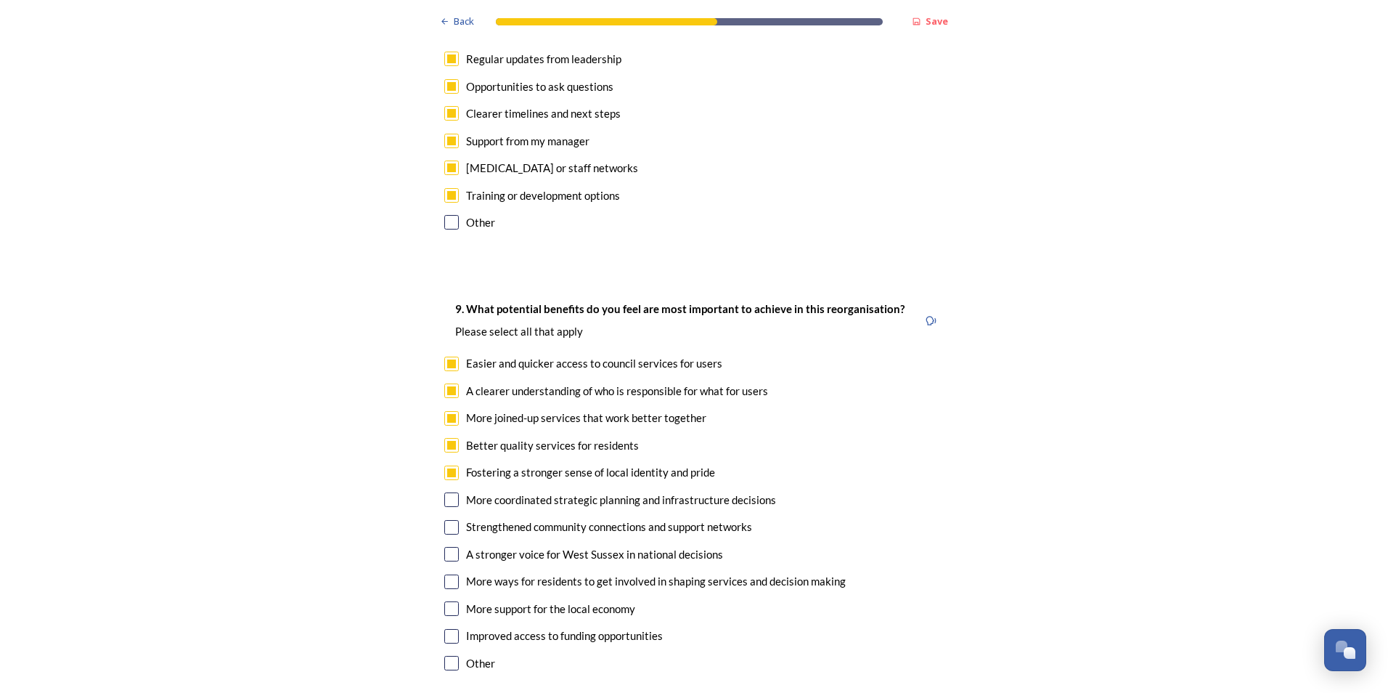
click at [444, 492] on input "checkbox" at bounding box center [451, 499] width 15 height 15
checkbox input "true"
click at [449, 520] on input "checkbox" at bounding box center [451, 527] width 15 height 15
checkbox input "true"
click at [445, 547] on input "checkbox" at bounding box center [451, 554] width 15 height 15
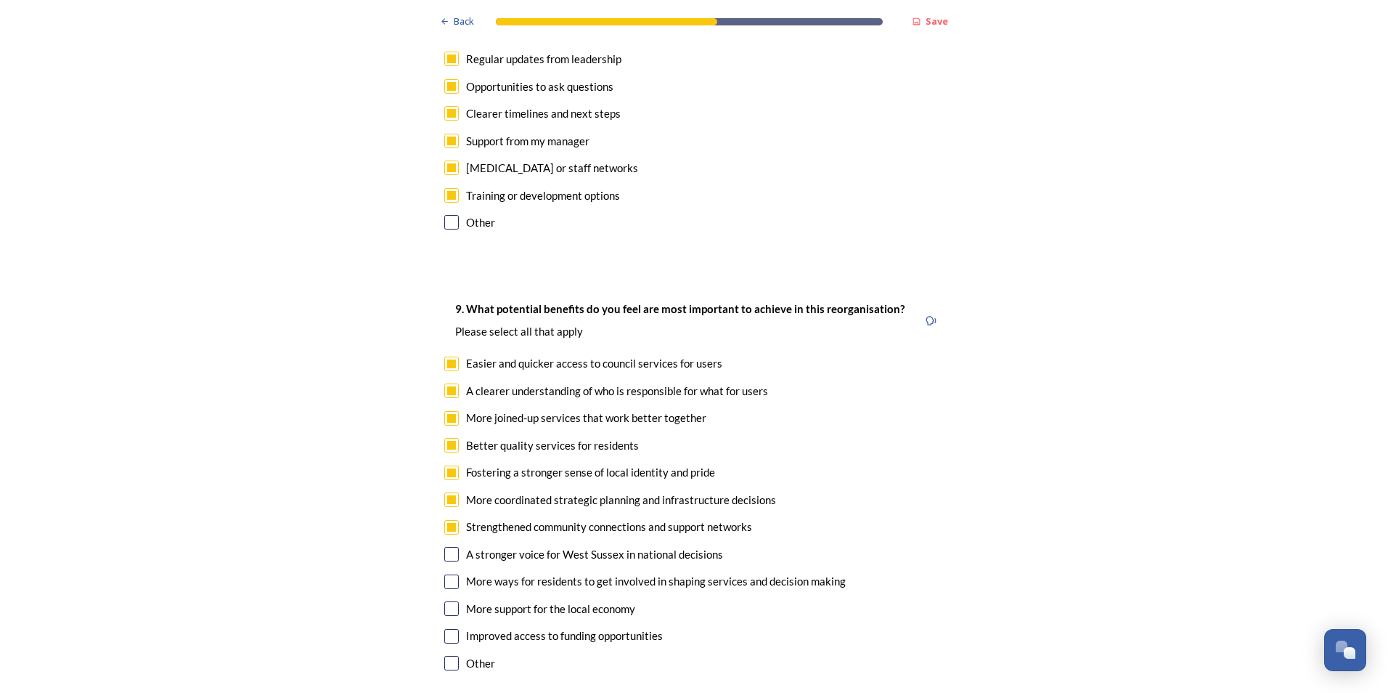
checkbox input "true"
click at [445, 574] on input "checkbox" at bounding box center [451, 581] width 15 height 15
checkbox input "true"
click at [449, 601] on input "checkbox" at bounding box center [451, 608] width 15 height 15
checkbox input "true"
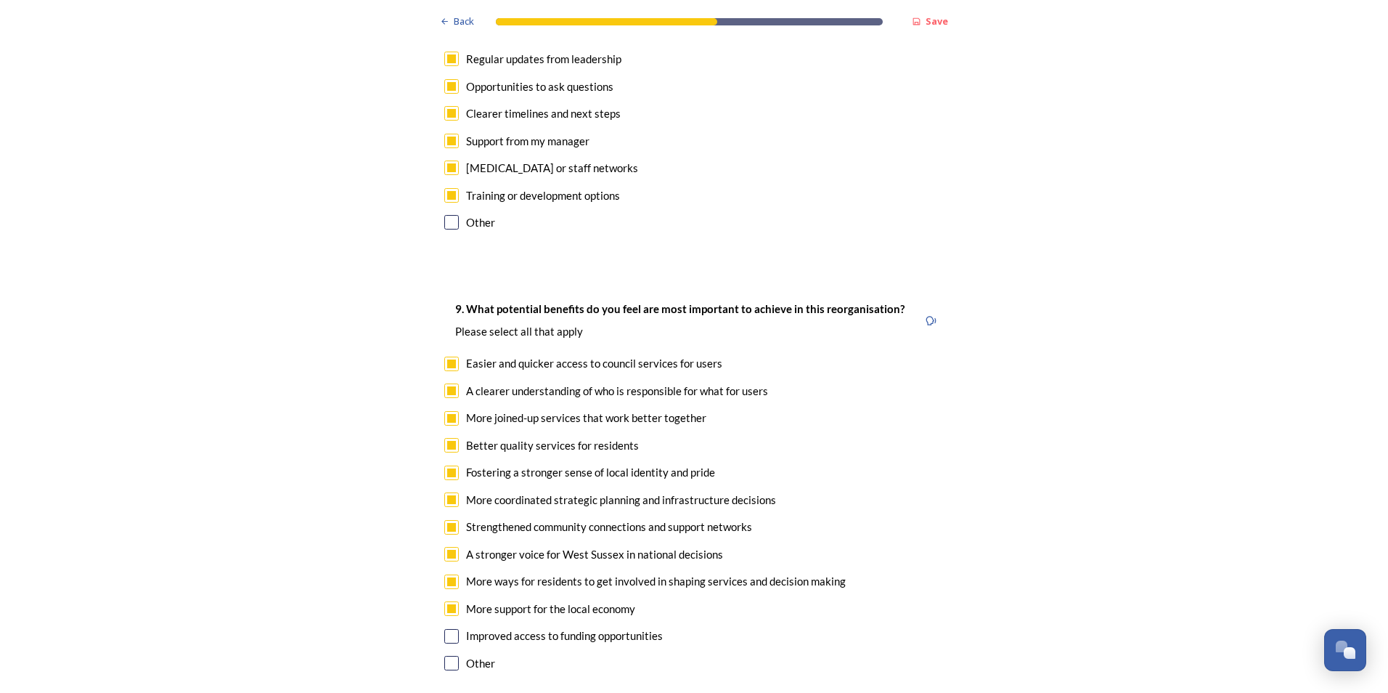
drag, startPoint x: 447, startPoint y: 594, endPoint x: 460, endPoint y: 595, distance: 12.4
click at [447, 629] on input "checkbox" at bounding box center [451, 636] width 15 height 15
checkbox input "true"
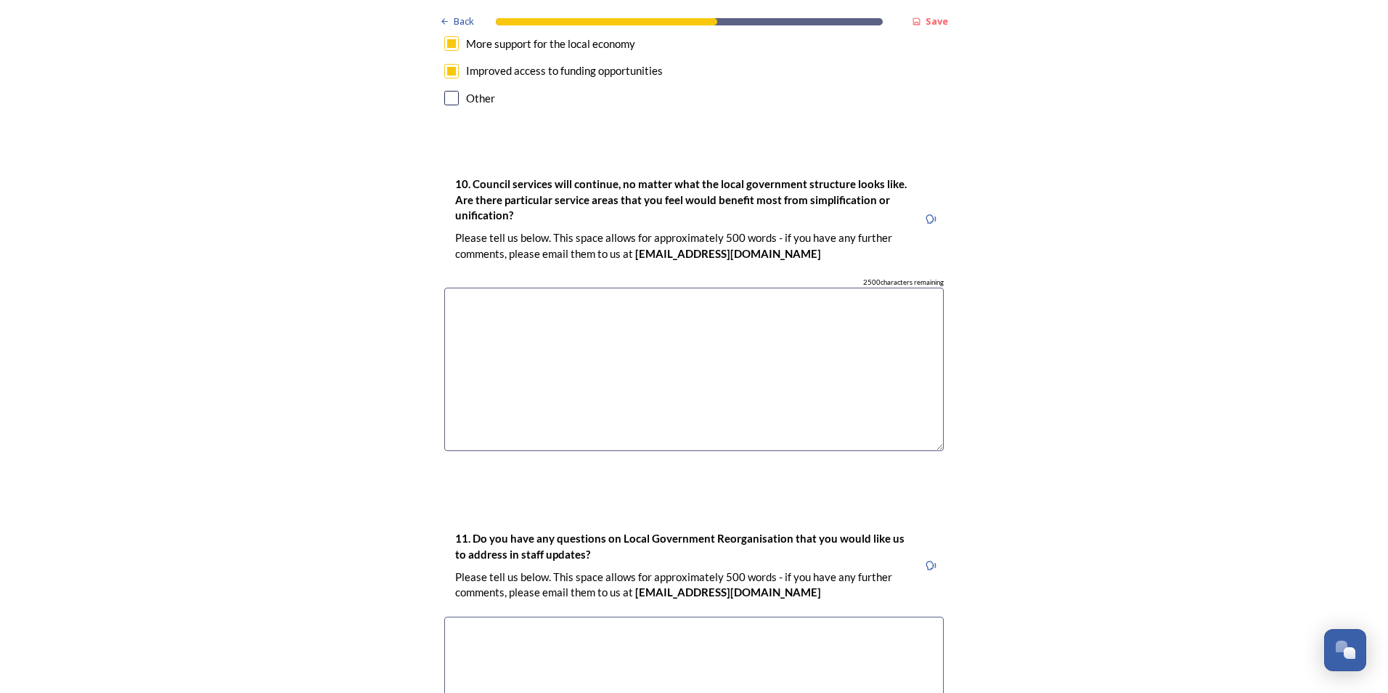
scroll to position [3702, 0]
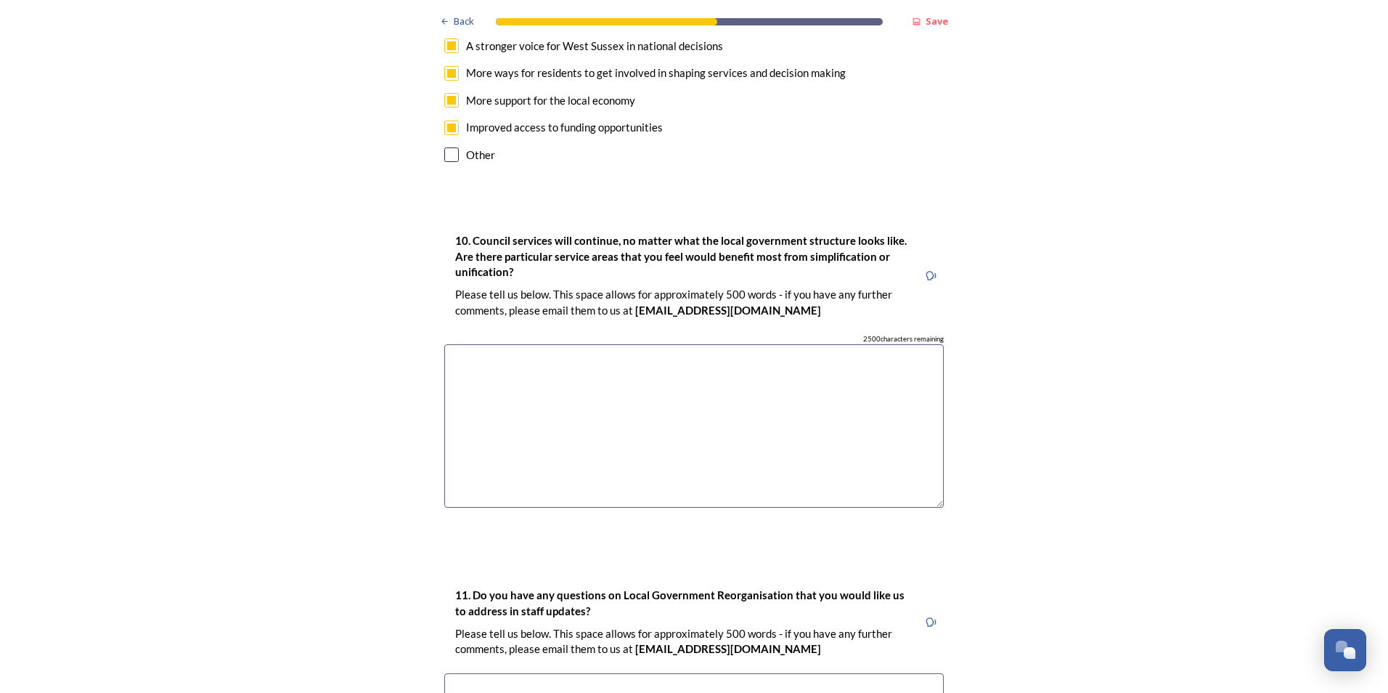
click at [593, 358] on textarea at bounding box center [693, 425] width 499 height 163
drag, startPoint x: 775, startPoint y: 320, endPoint x: 792, endPoint y: 328, distance: 19.2
click at [775, 344] on textarea "Technology element for the administration of Council services" at bounding box center [693, 425] width 499 height 163
click at [805, 362] on textarea "Technology element for the administration of Council services" at bounding box center [693, 425] width 499 height 163
click at [495, 344] on textarea "Technology element for the administration of Council services - unification - C…" at bounding box center [693, 425] width 499 height 163
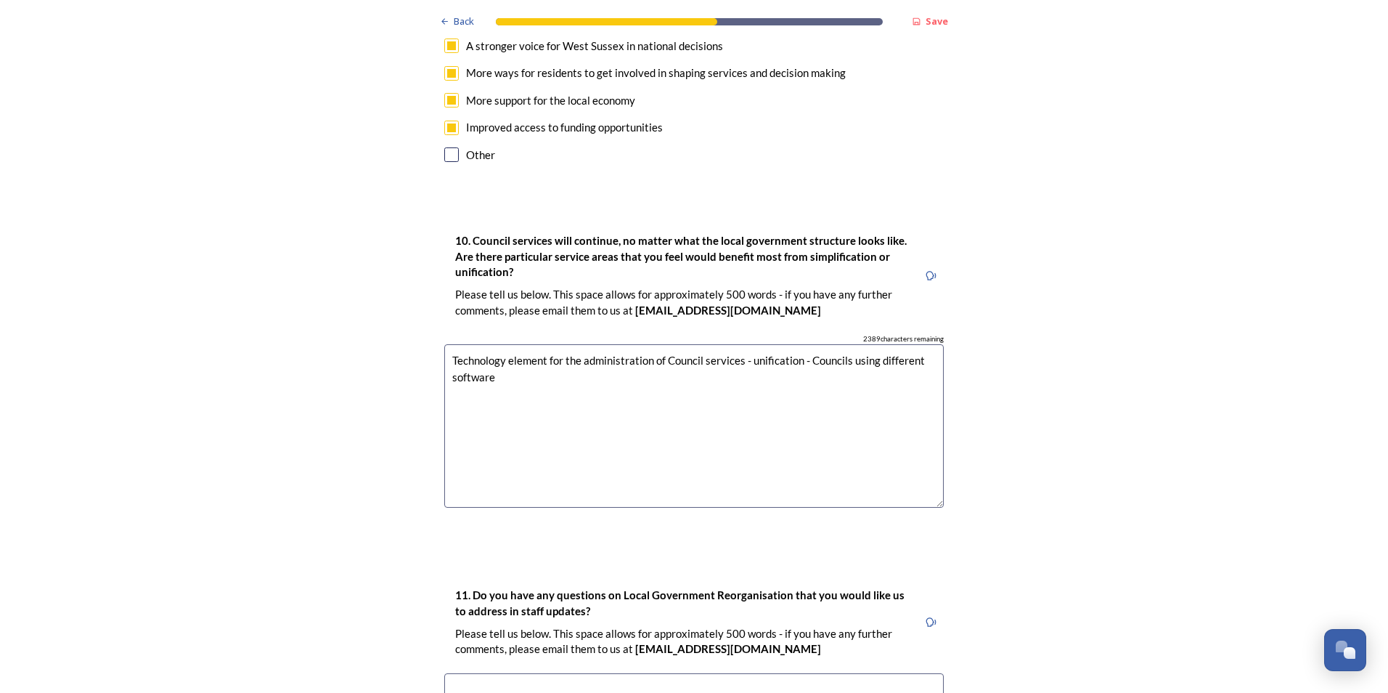
click at [513, 344] on textarea "Technology element for the administration of Council services - unification - C…" at bounding box center [693, 425] width 499 height 163
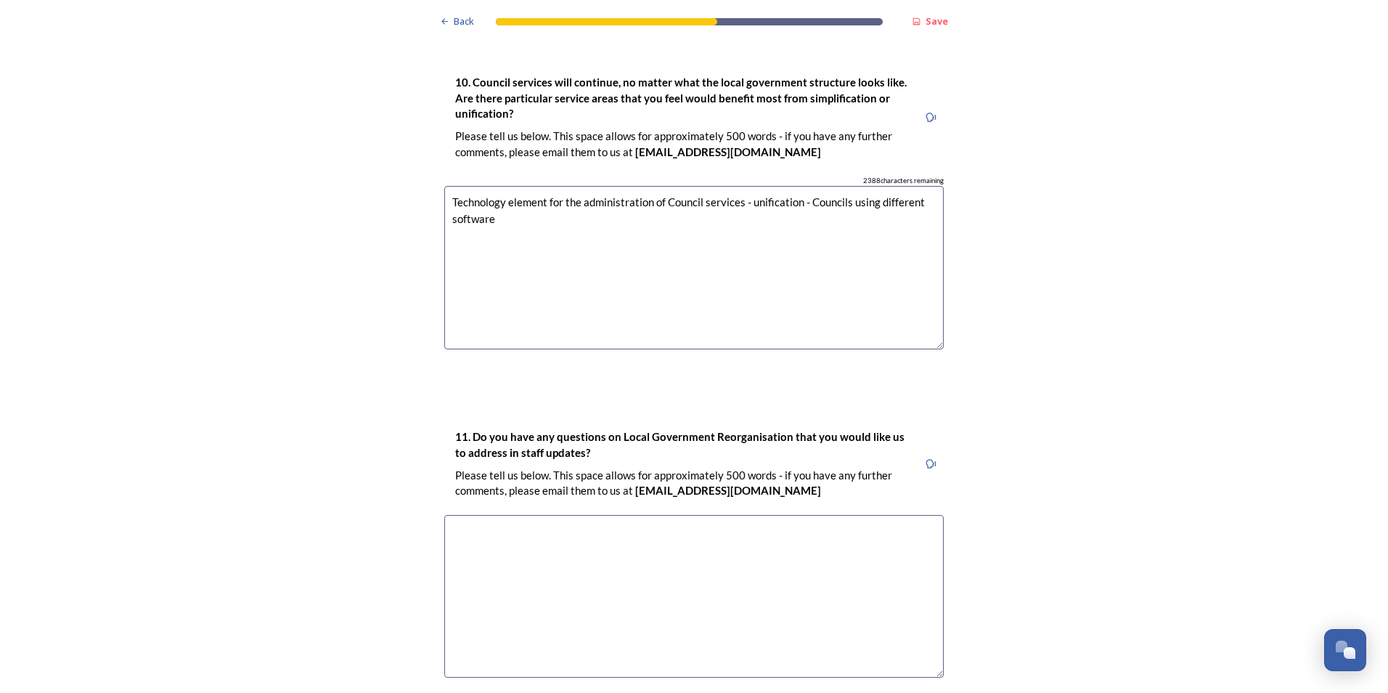
scroll to position [3987, 0]
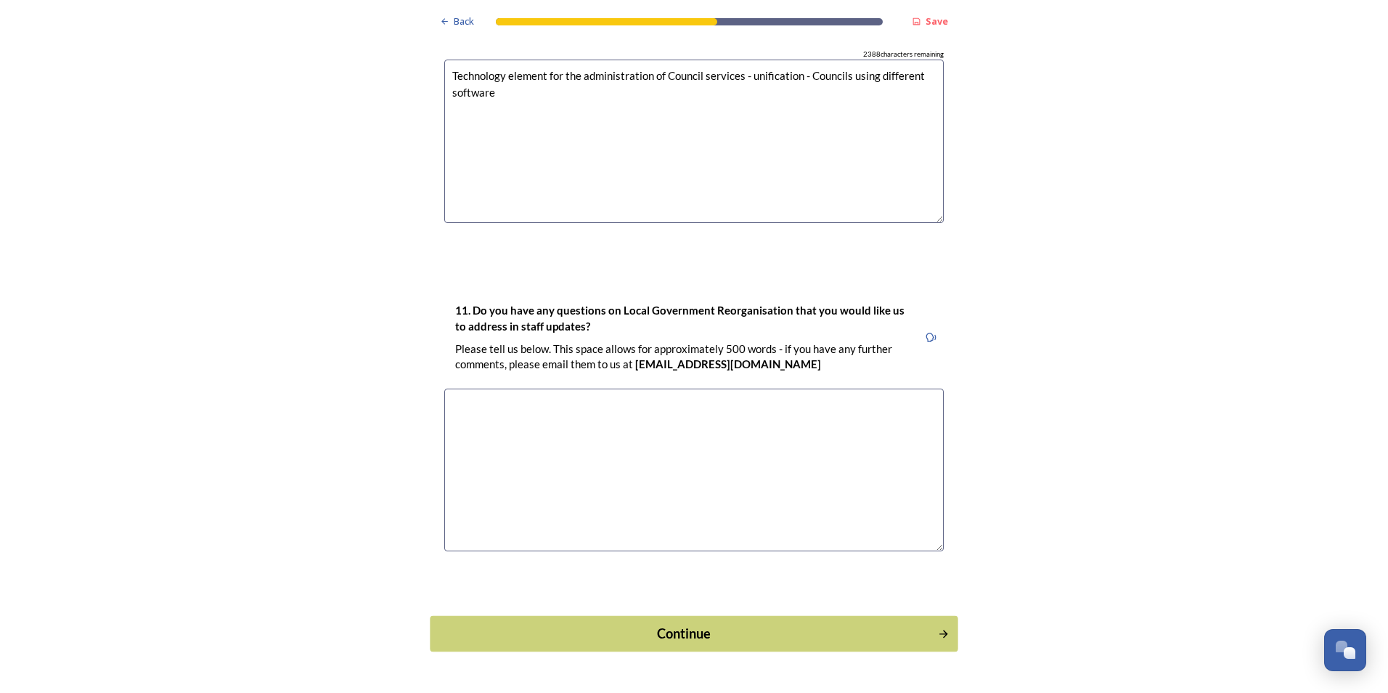
type textarea "Technology element for the administration of Council services - unification - C…"
click at [836, 624] on div "Continue" at bounding box center [683, 634] width 491 height 20
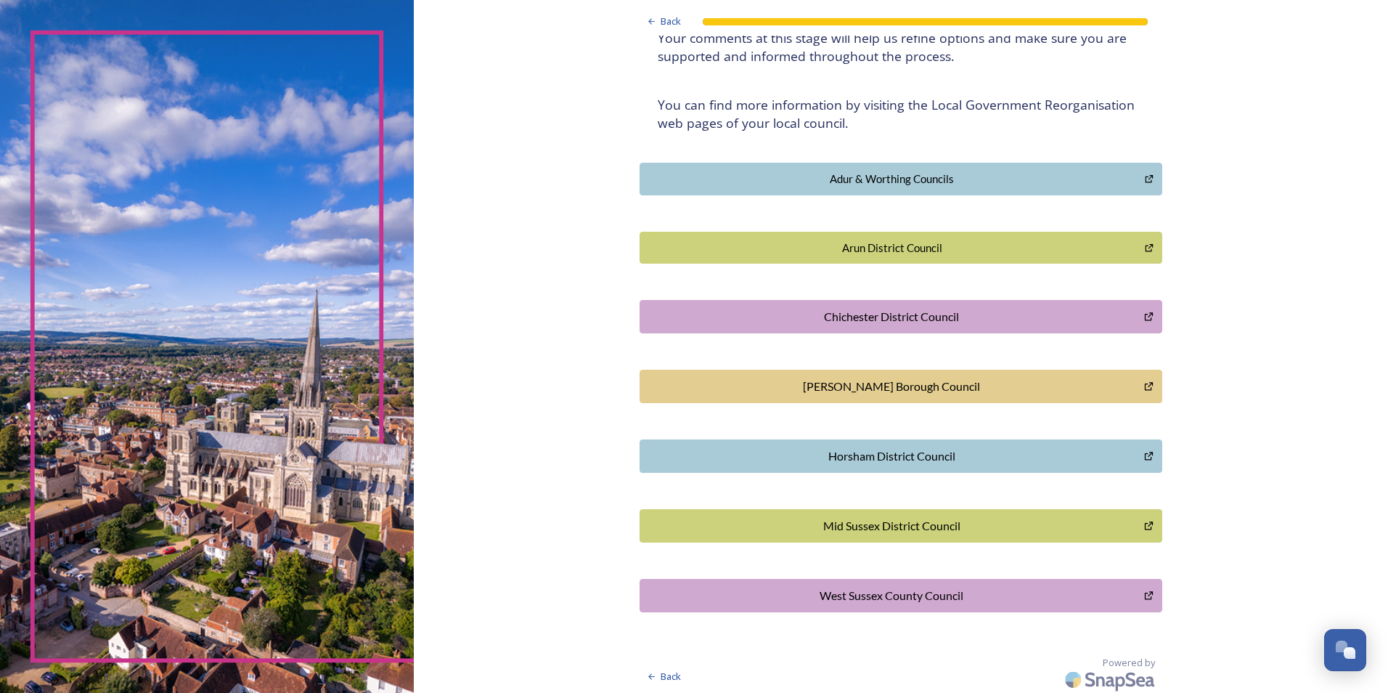
scroll to position [242, 0]
